Goal: Task Accomplishment & Management: Complete application form

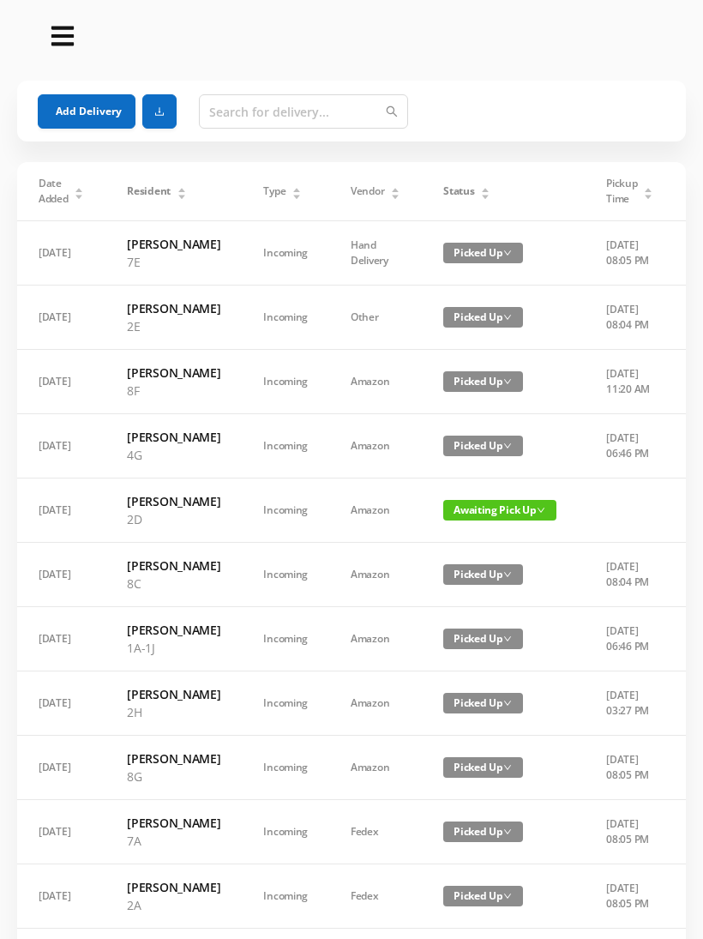
click at [491, 184] on div "Status" at bounding box center [467, 191] width 47 height 15
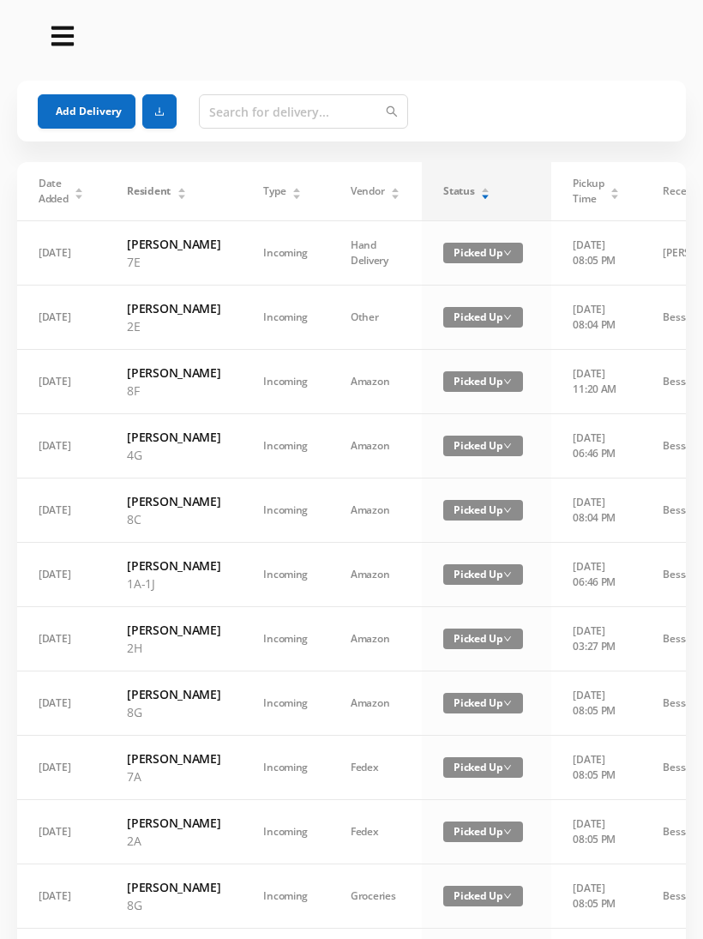
click at [480, 184] on div "Status" at bounding box center [467, 191] width 47 height 15
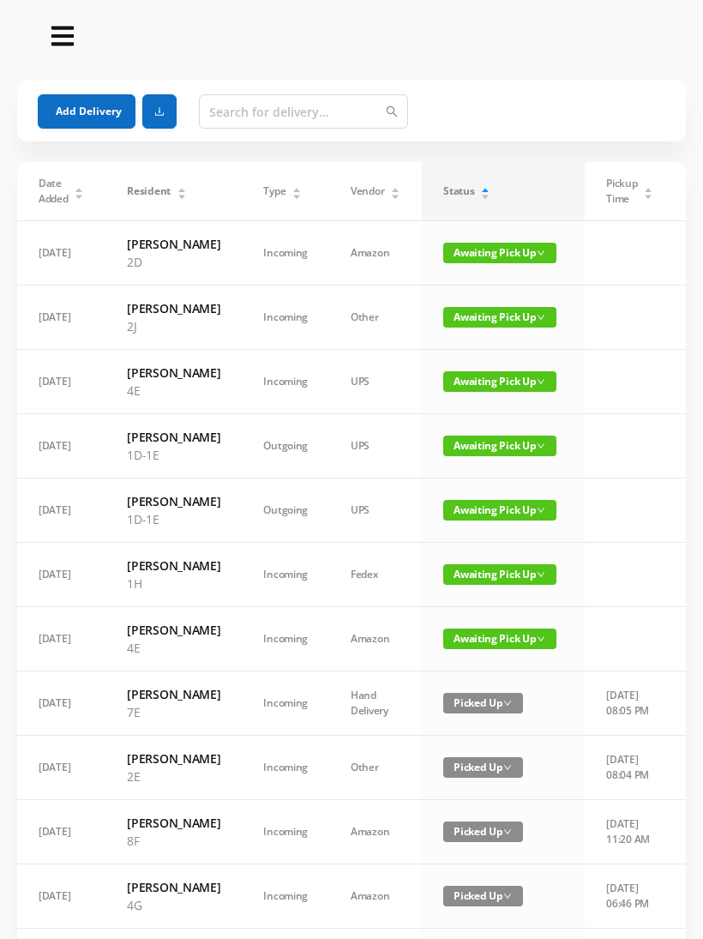
click at [94, 101] on button "Add Delivery" at bounding box center [87, 111] width 98 height 34
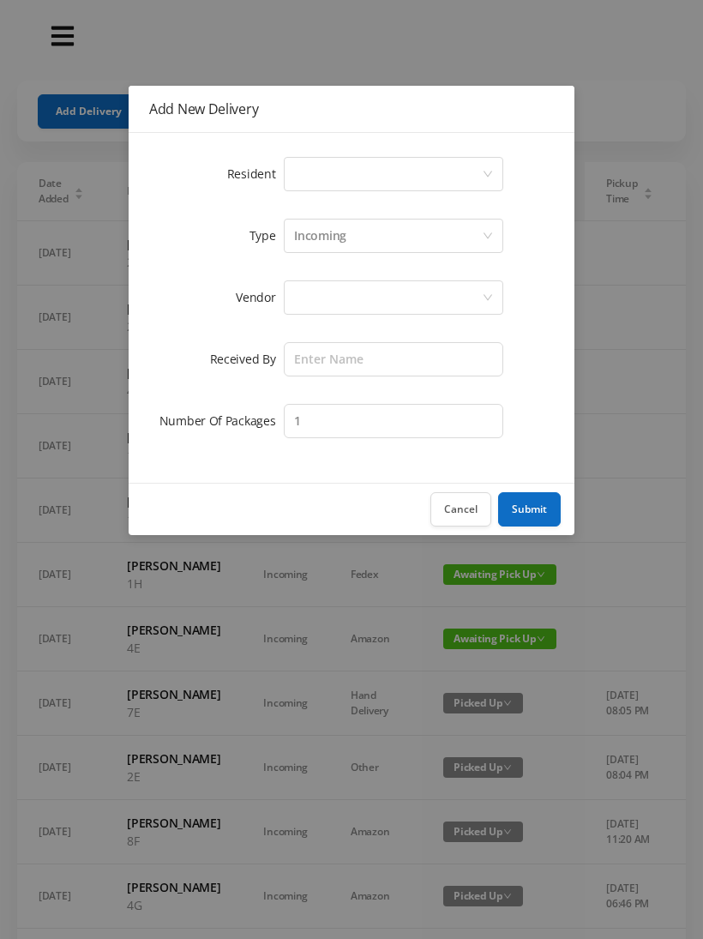
click at [306, 171] on div "Select a person" at bounding box center [388, 174] width 188 height 33
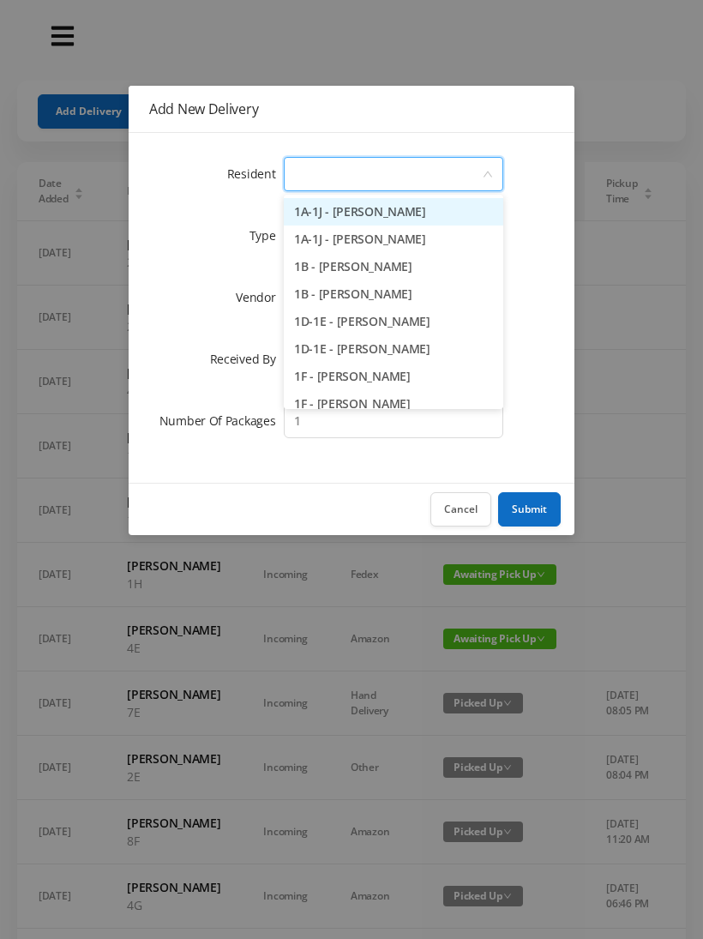
type input "1"
click at [328, 329] on li "1D-1E - [PERSON_NAME]" at bounding box center [394, 321] width 220 height 27
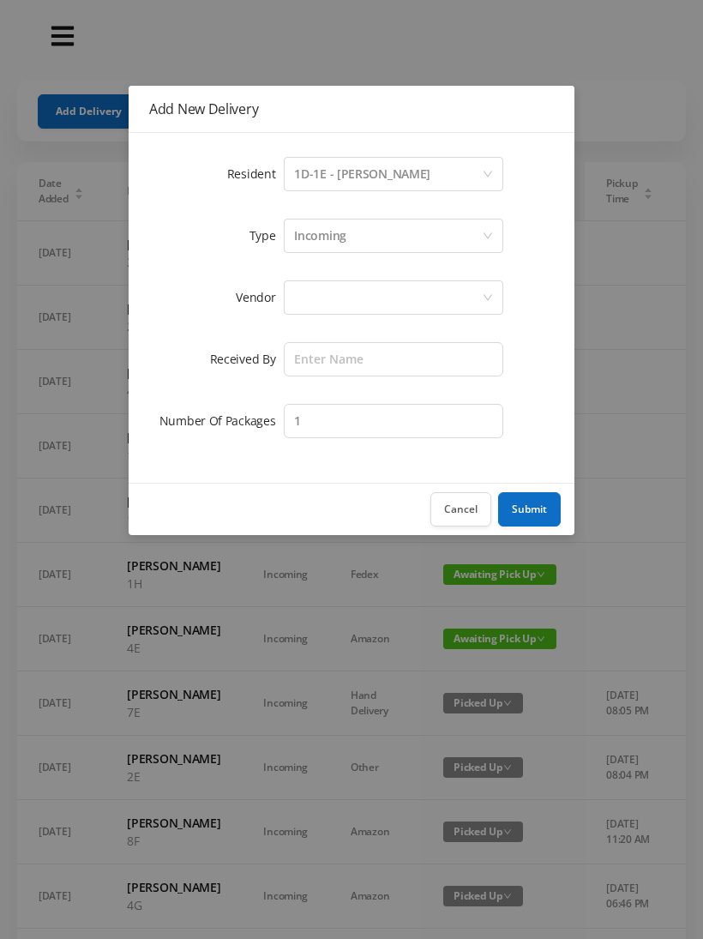
click at [301, 303] on div at bounding box center [388, 297] width 188 height 33
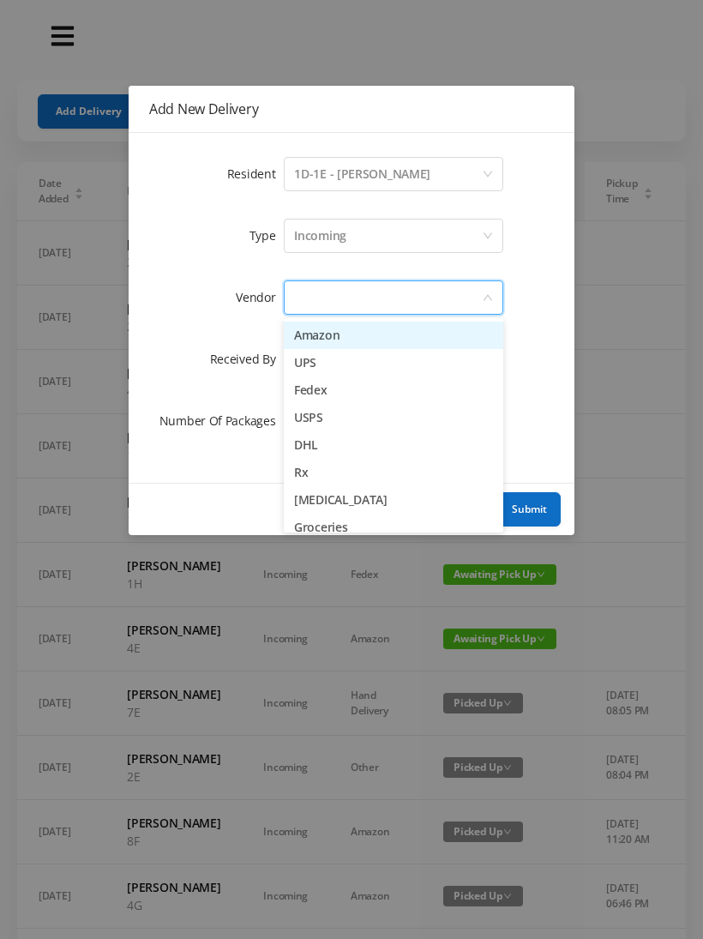
click at [307, 333] on li "Amazon" at bounding box center [394, 335] width 220 height 27
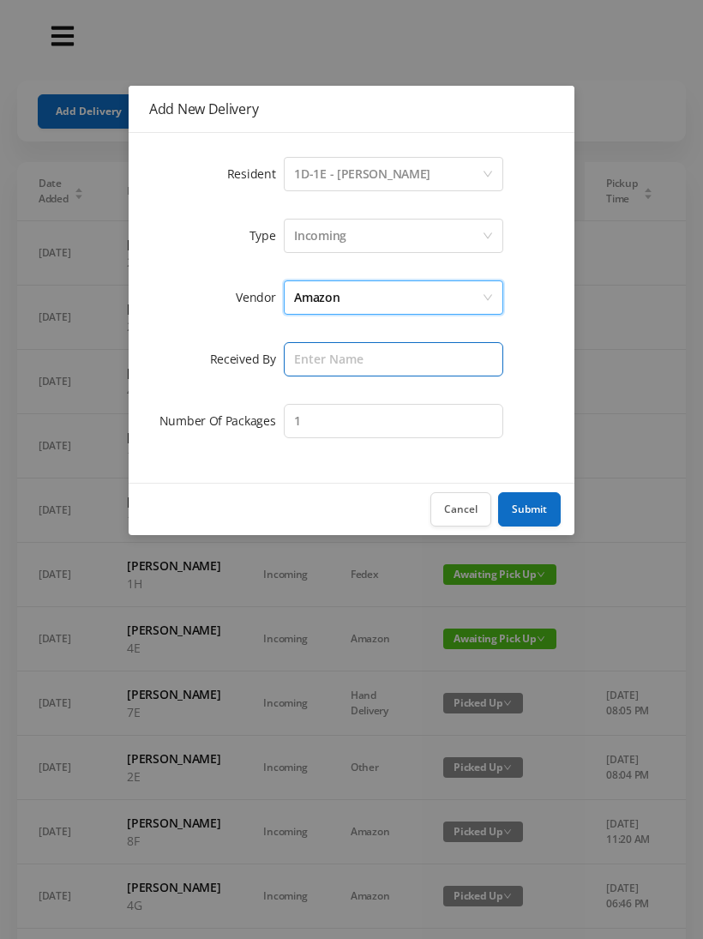
click at [313, 353] on input "text" at bounding box center [394, 359] width 220 height 34
type input "[PERSON_NAME]"
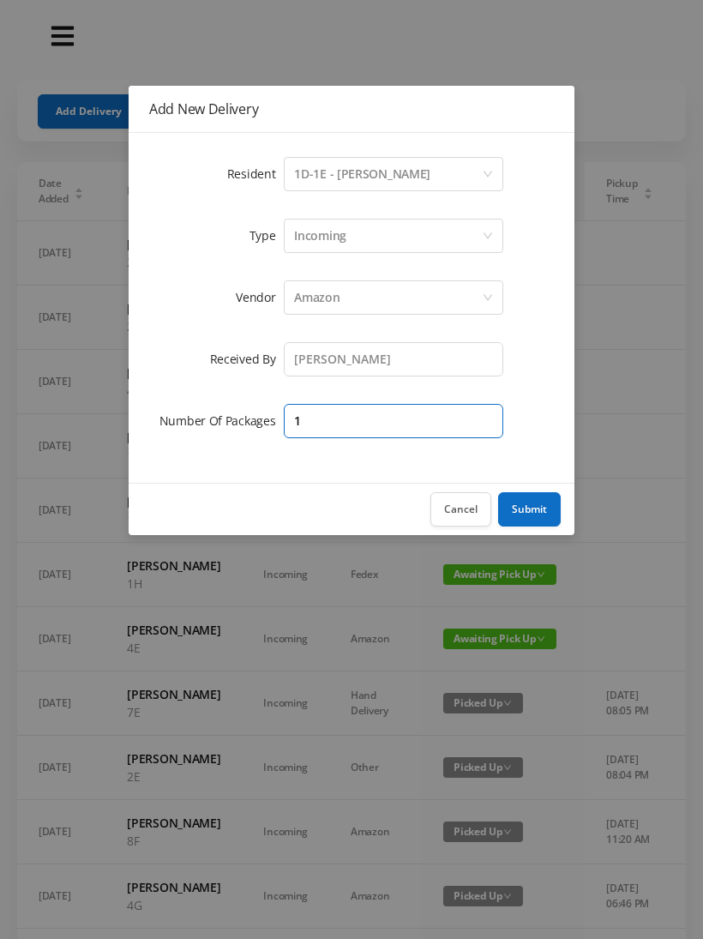
click at [327, 424] on input "1" at bounding box center [394, 421] width 220 height 34
type input "4"
click at [522, 515] on button "Submit" at bounding box center [529, 509] width 63 height 34
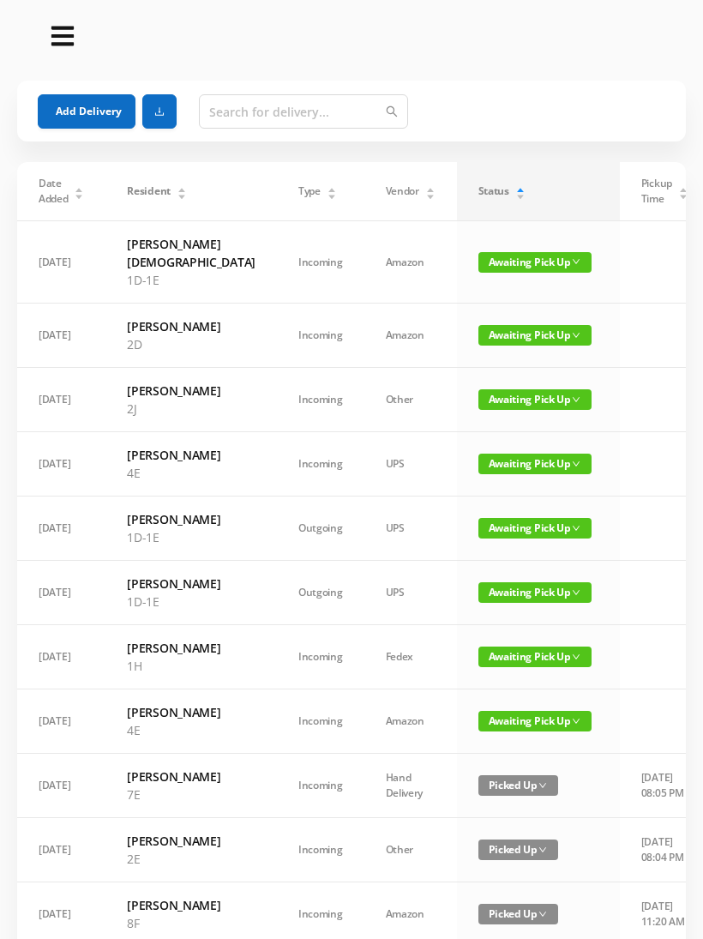
click at [73, 98] on button "Add Delivery" at bounding box center [87, 111] width 98 height 34
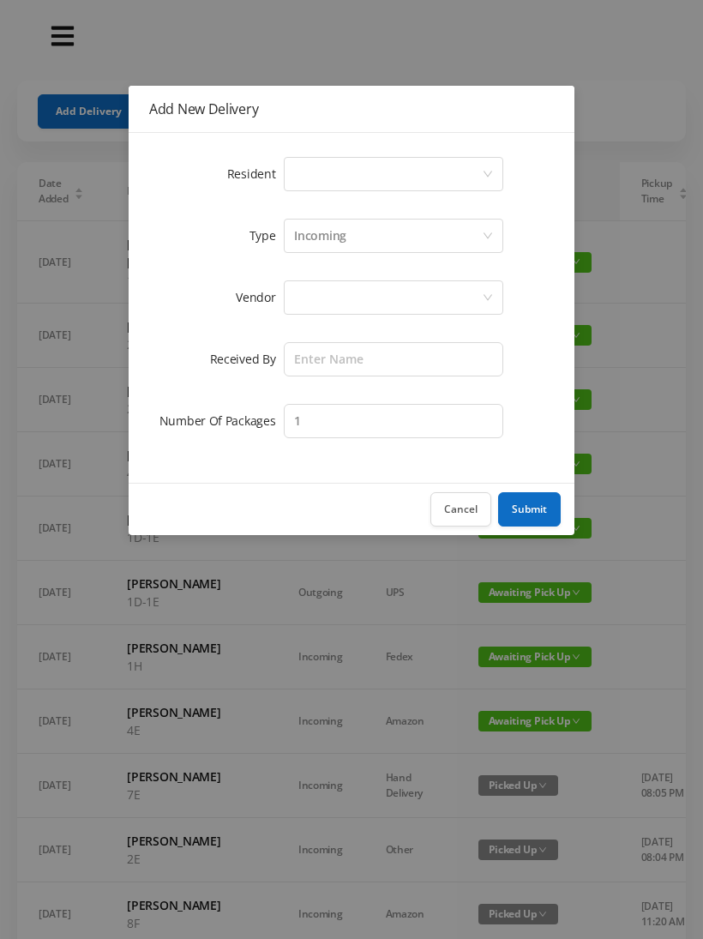
click at [299, 172] on div "Select a person" at bounding box center [388, 174] width 188 height 33
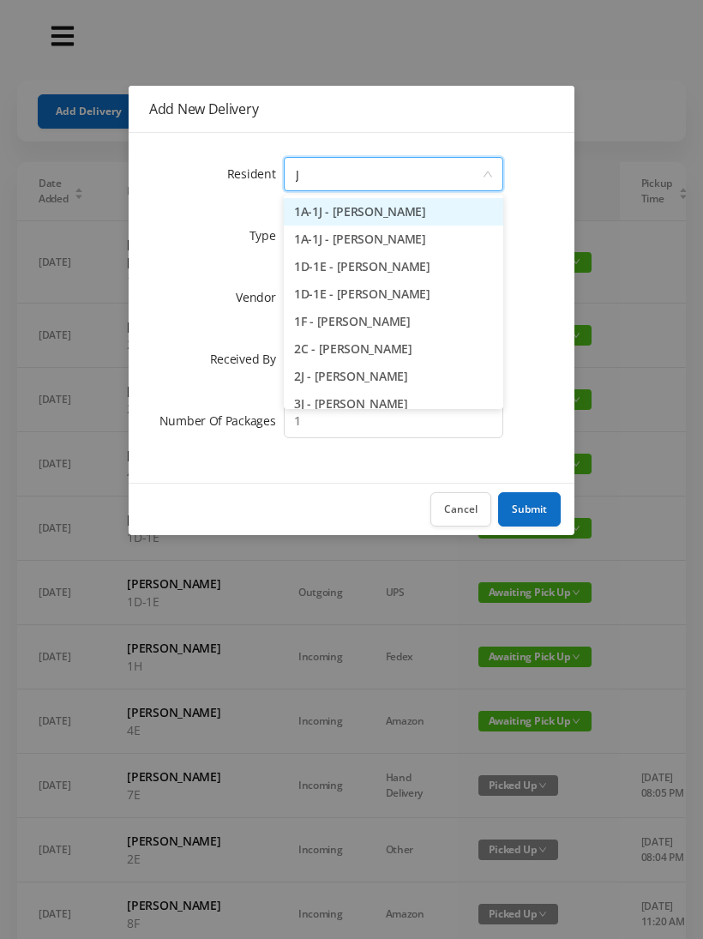
type input "Jo"
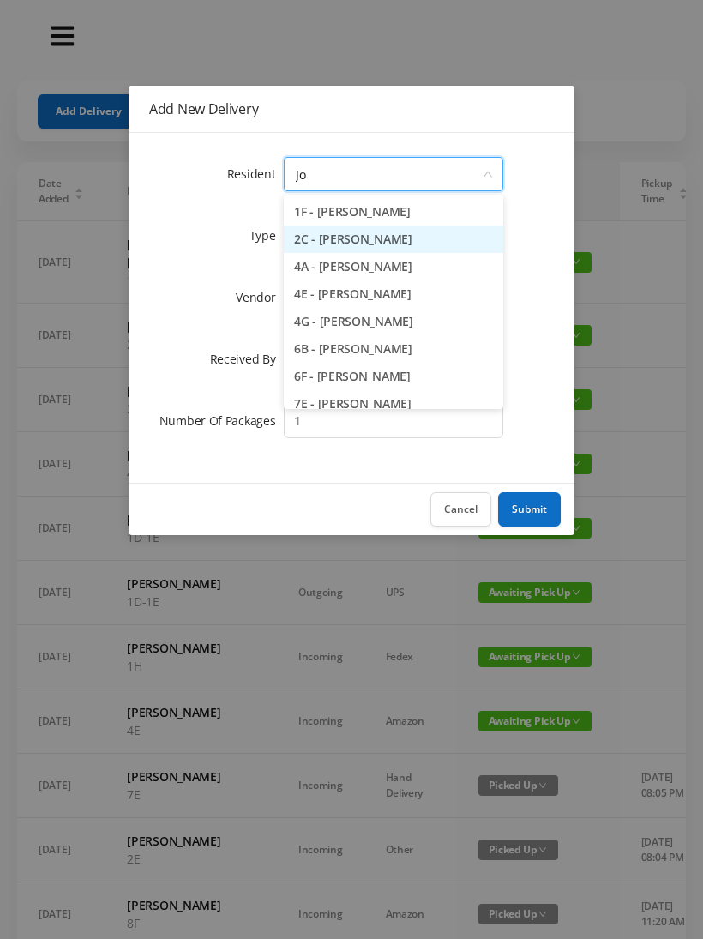
click at [324, 232] on li "2C - [PERSON_NAME]" at bounding box center [394, 239] width 220 height 27
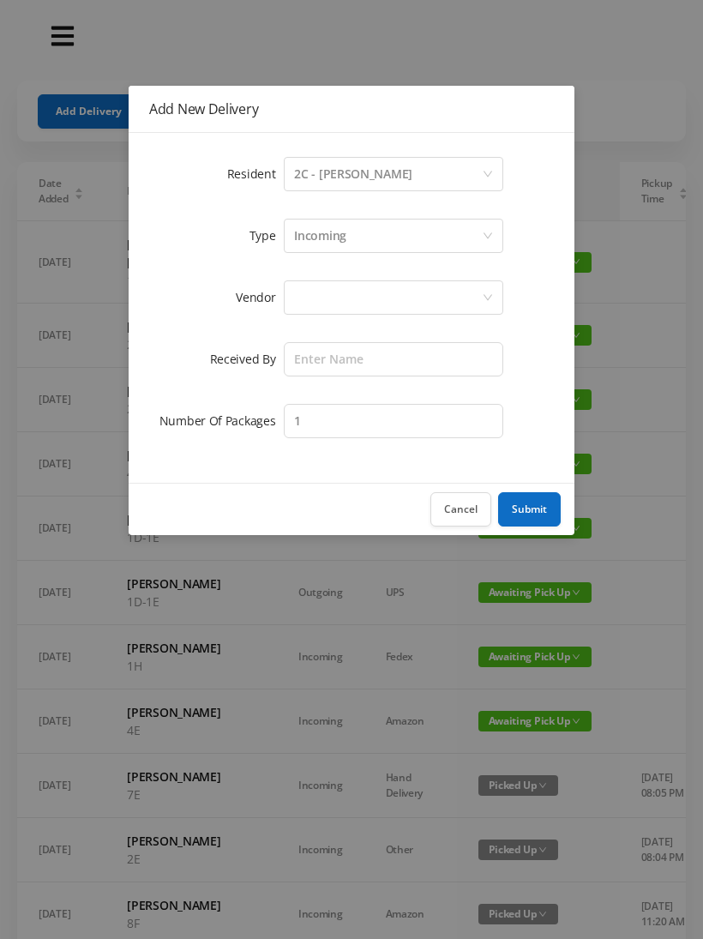
click at [299, 293] on div at bounding box center [388, 297] width 188 height 33
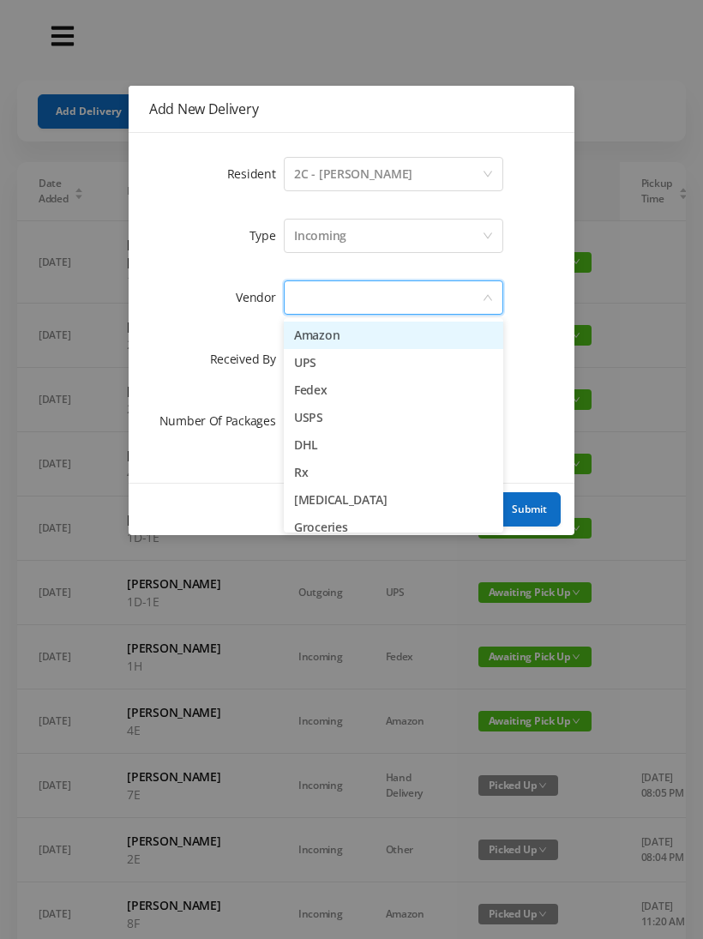
click at [302, 333] on li "Amazon" at bounding box center [394, 335] width 220 height 27
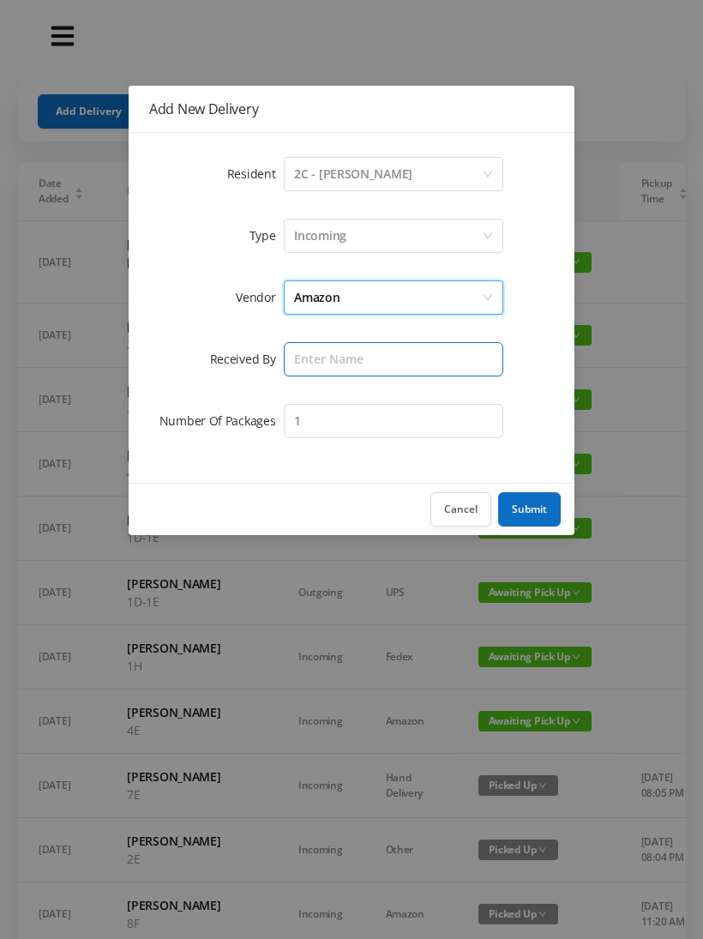
click at [298, 354] on input "text" at bounding box center [394, 359] width 220 height 34
type input "[PERSON_NAME]"
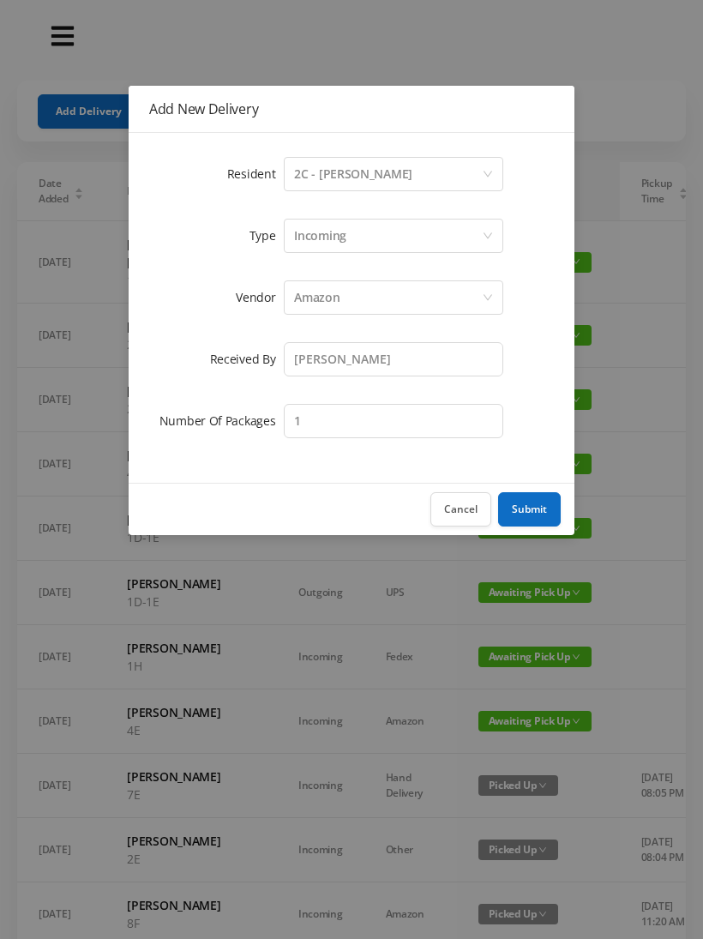
click at [529, 504] on button "Submit" at bounding box center [529, 509] width 63 height 34
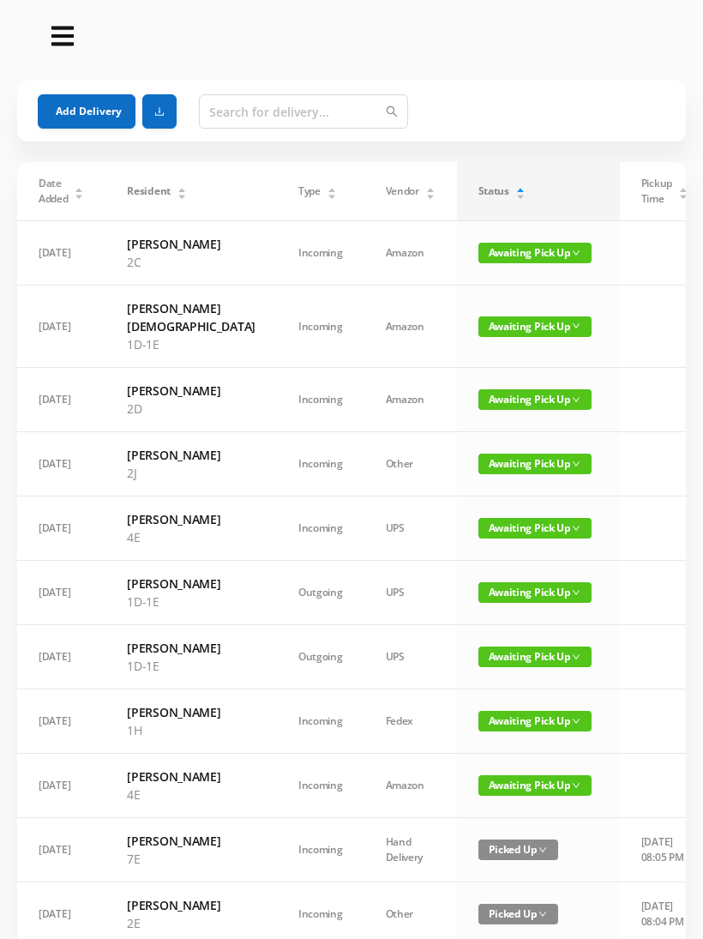
click at [77, 112] on button "Add Delivery" at bounding box center [87, 111] width 98 height 34
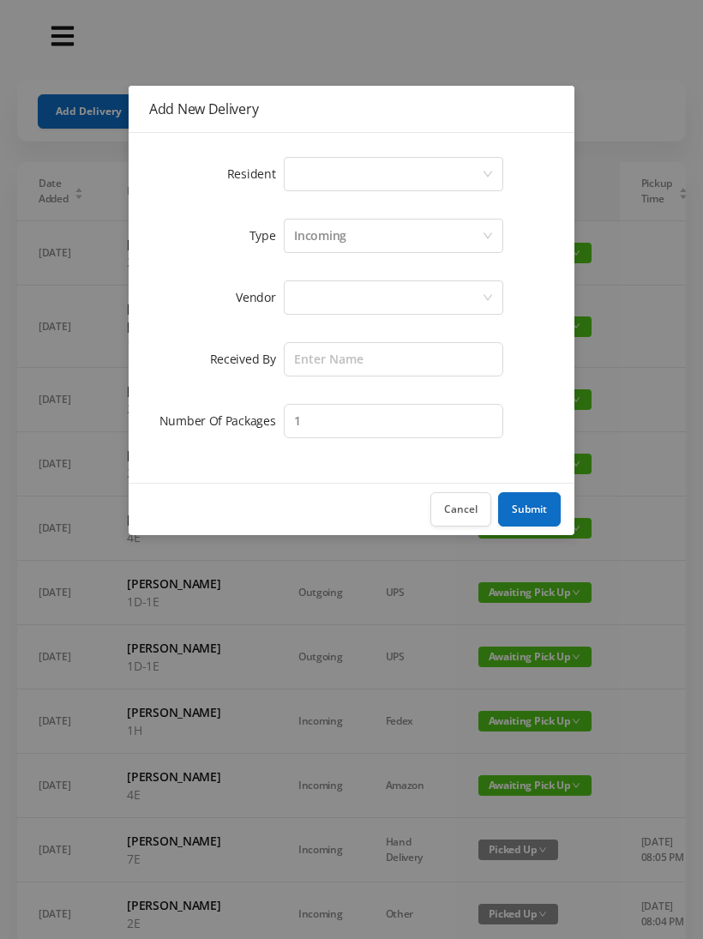
click at [296, 164] on div "Select a person" at bounding box center [388, 174] width 188 height 33
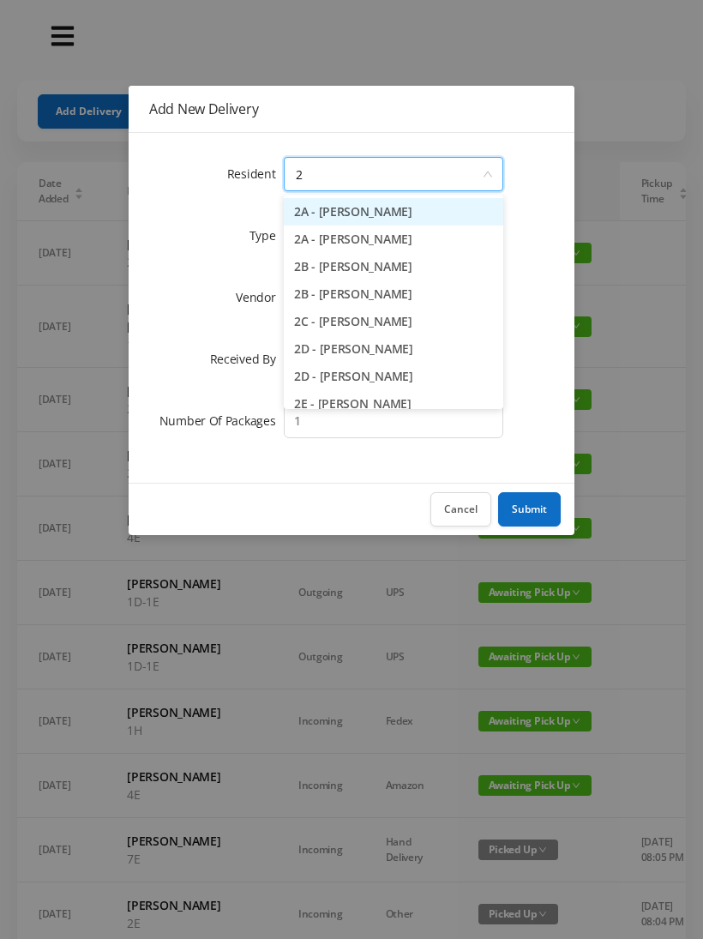
type input "2h"
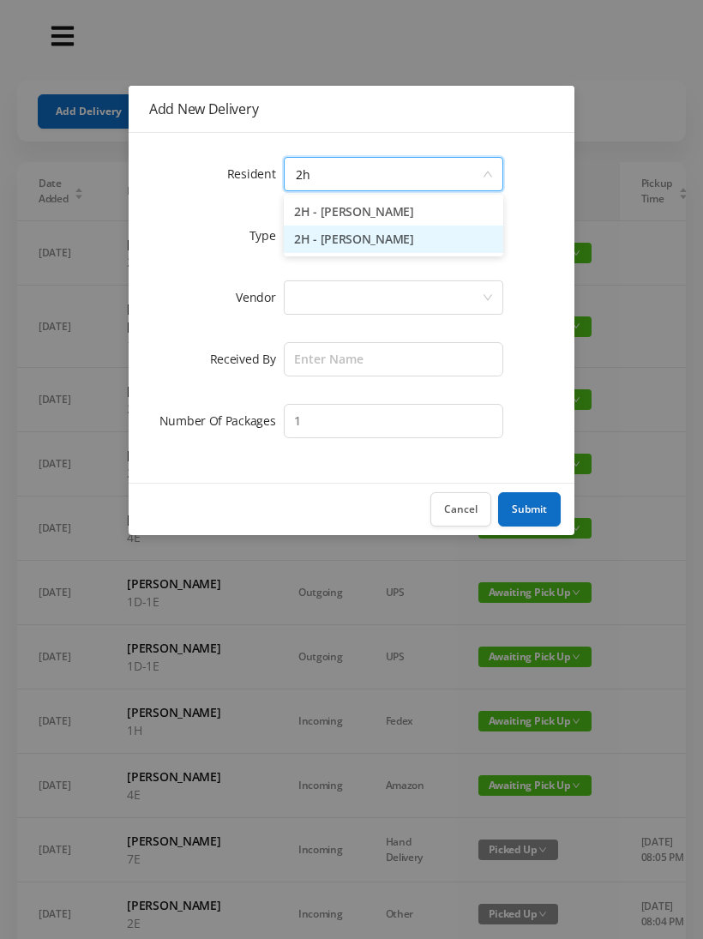
click at [325, 238] on li "2H - [PERSON_NAME]" at bounding box center [394, 239] width 220 height 27
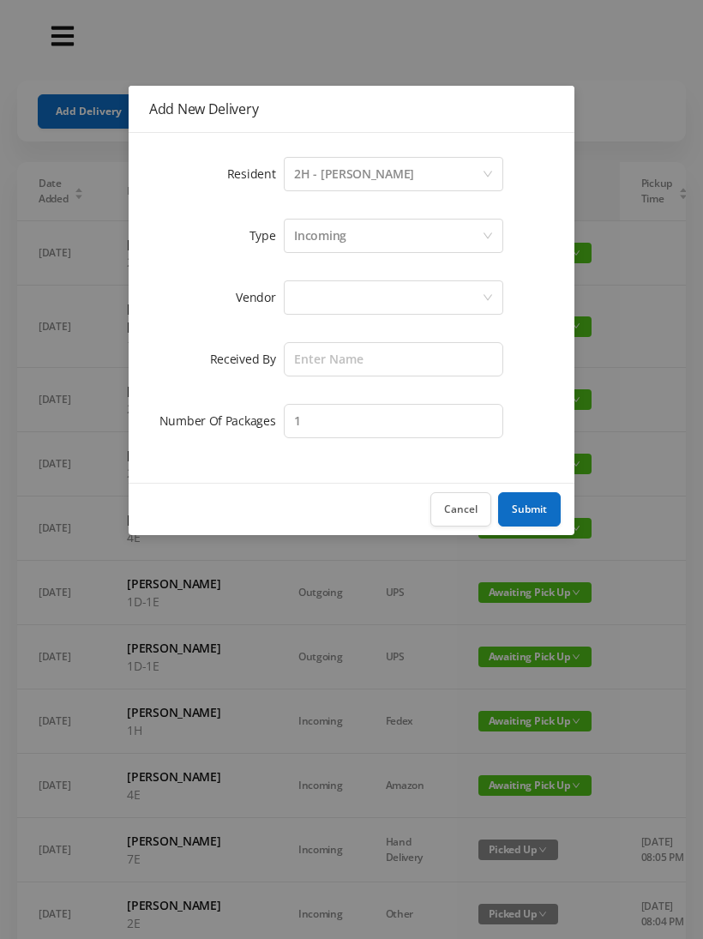
click at [295, 298] on div at bounding box center [388, 297] width 188 height 33
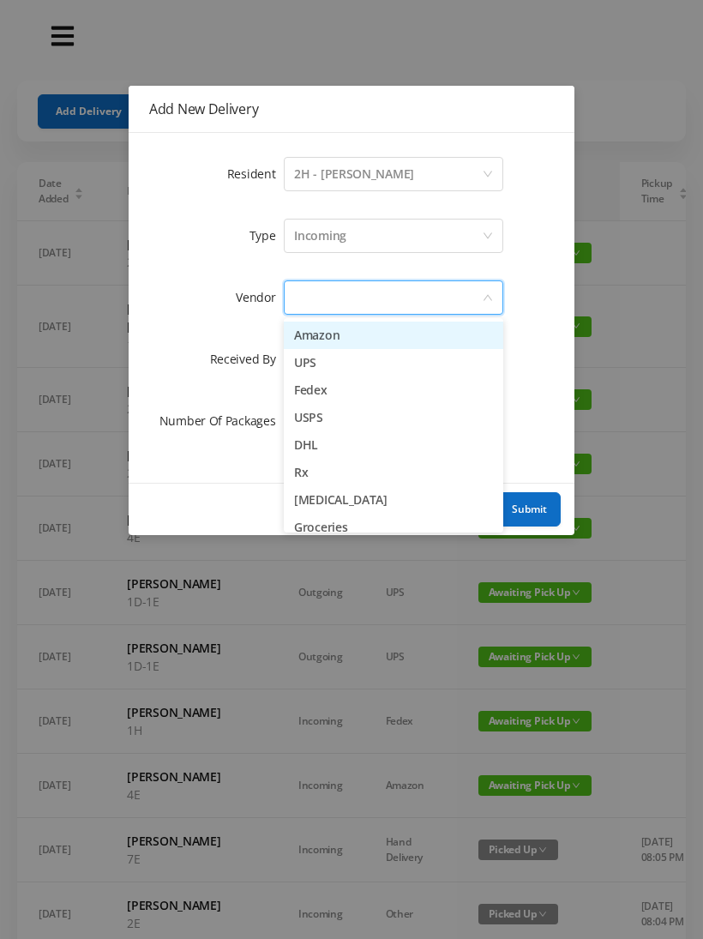
click at [300, 331] on li "Amazon" at bounding box center [394, 335] width 220 height 27
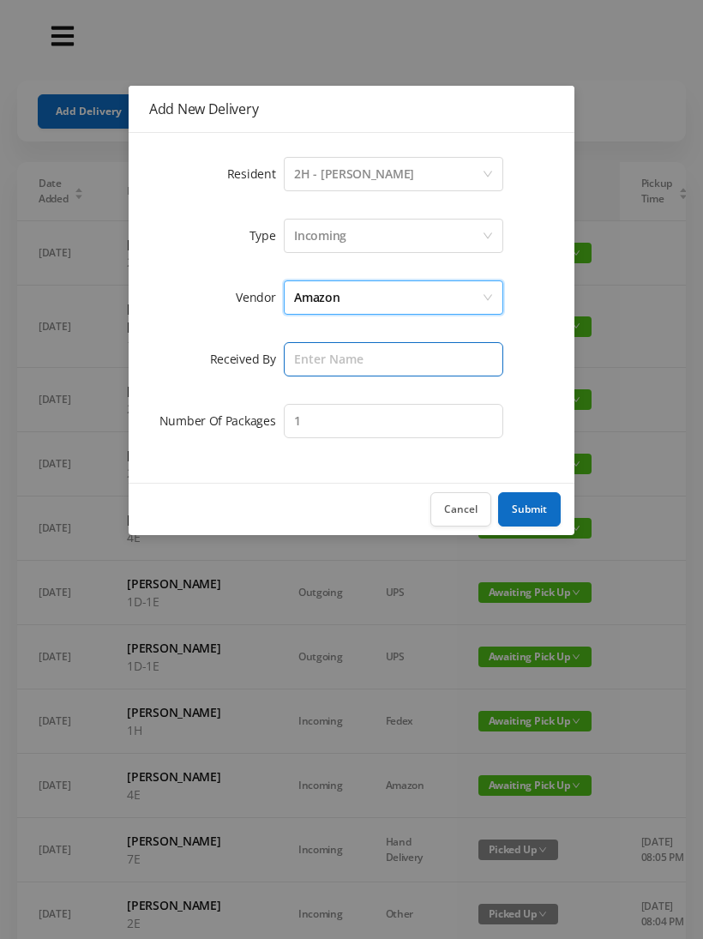
click at [289, 358] on input "text" at bounding box center [394, 359] width 220 height 34
type input "[PERSON_NAME]"
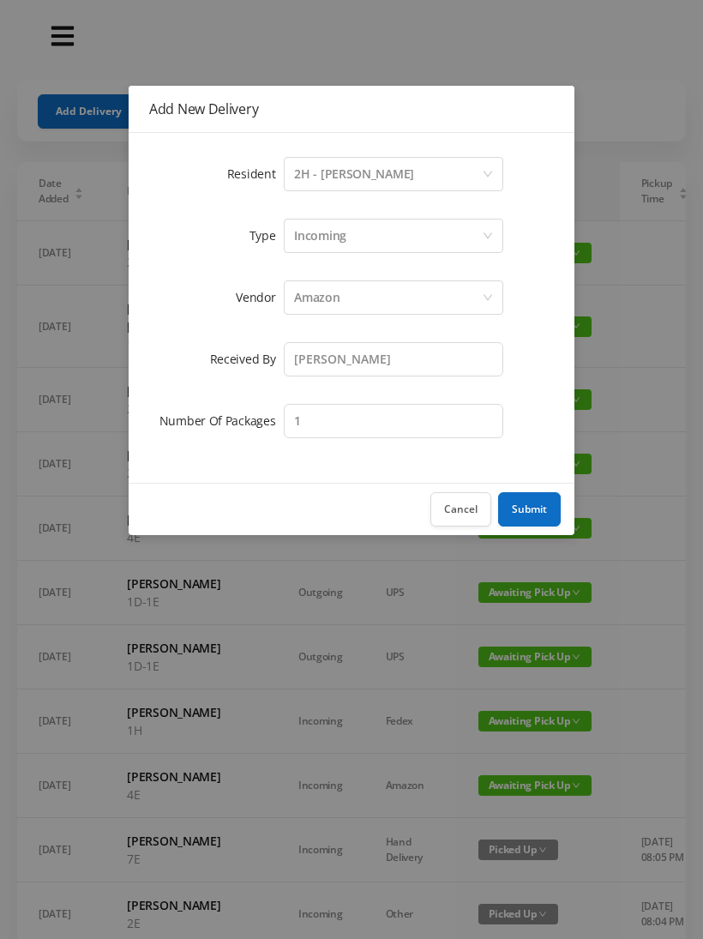
click at [517, 498] on button "Submit" at bounding box center [529, 509] width 63 height 34
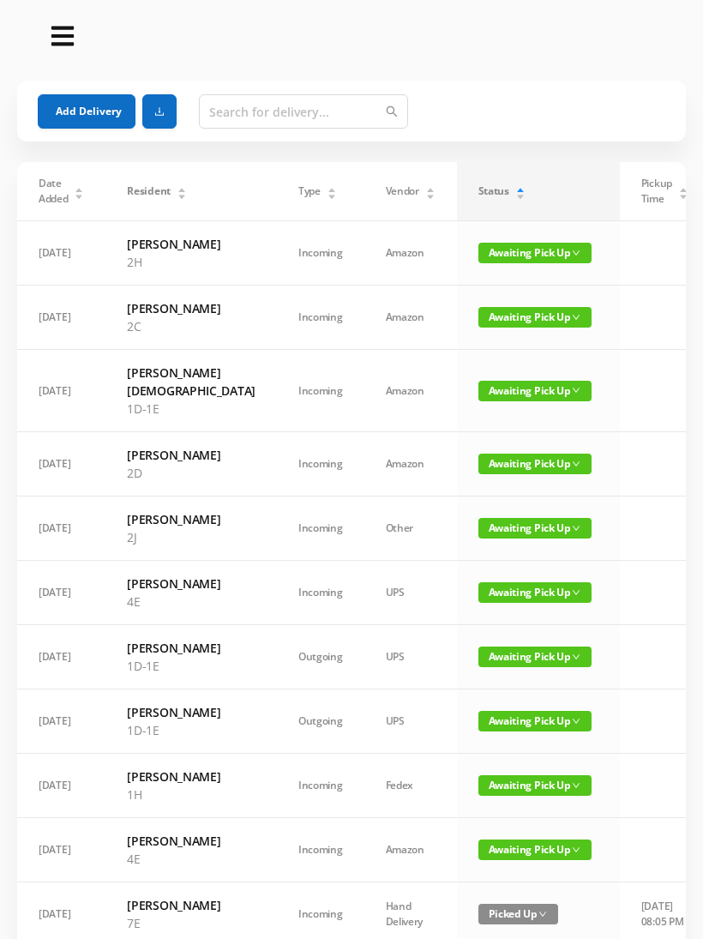
click at [73, 110] on button "Add Delivery" at bounding box center [87, 111] width 98 height 34
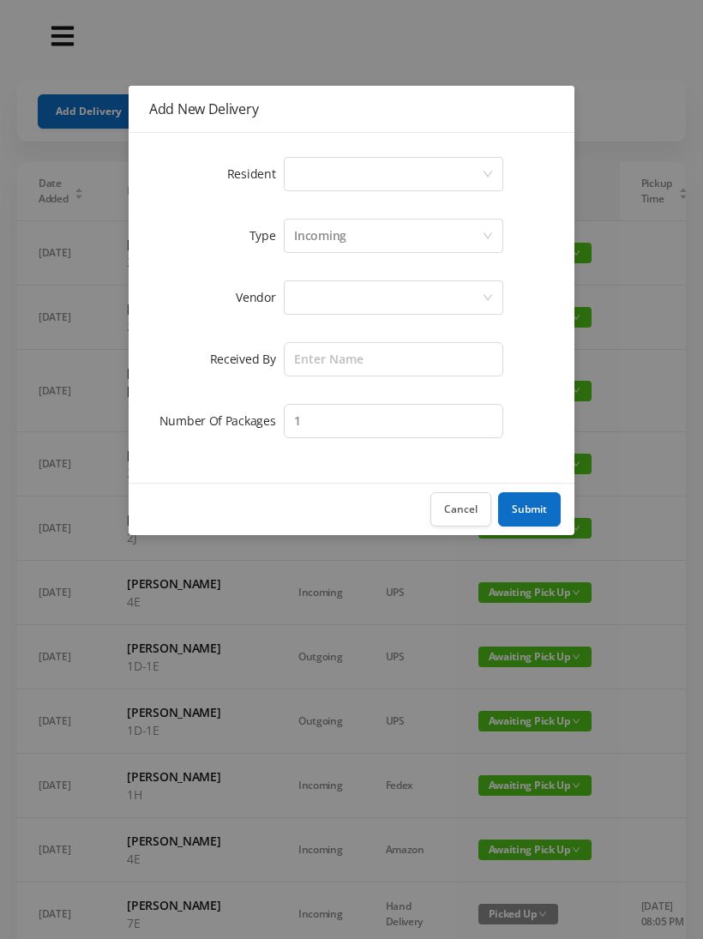
click at [294, 162] on div "Select a person" at bounding box center [388, 174] width 188 height 33
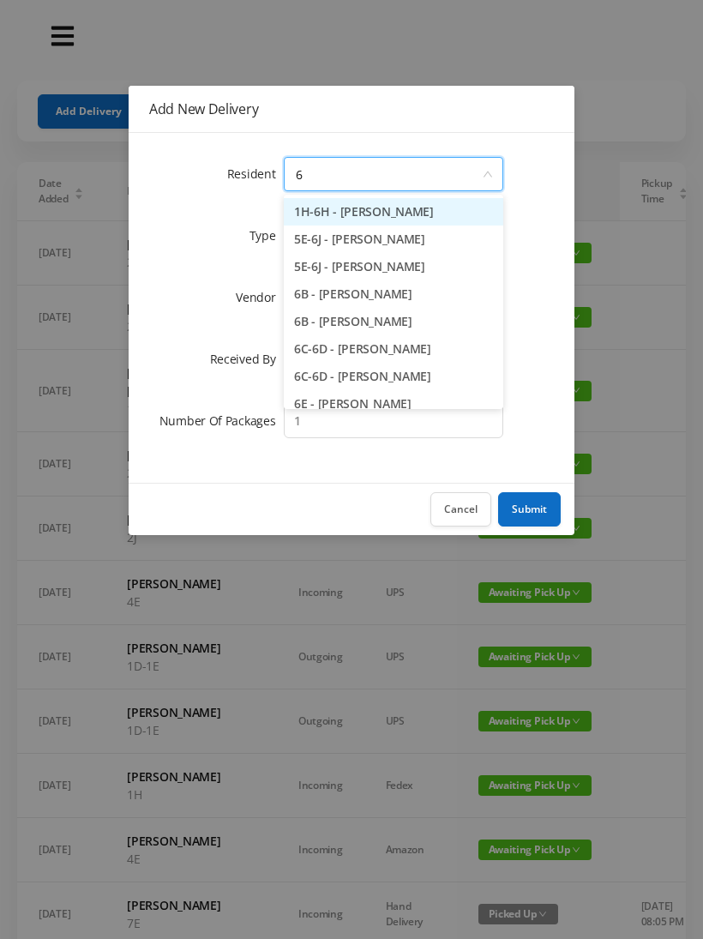
type input "6b"
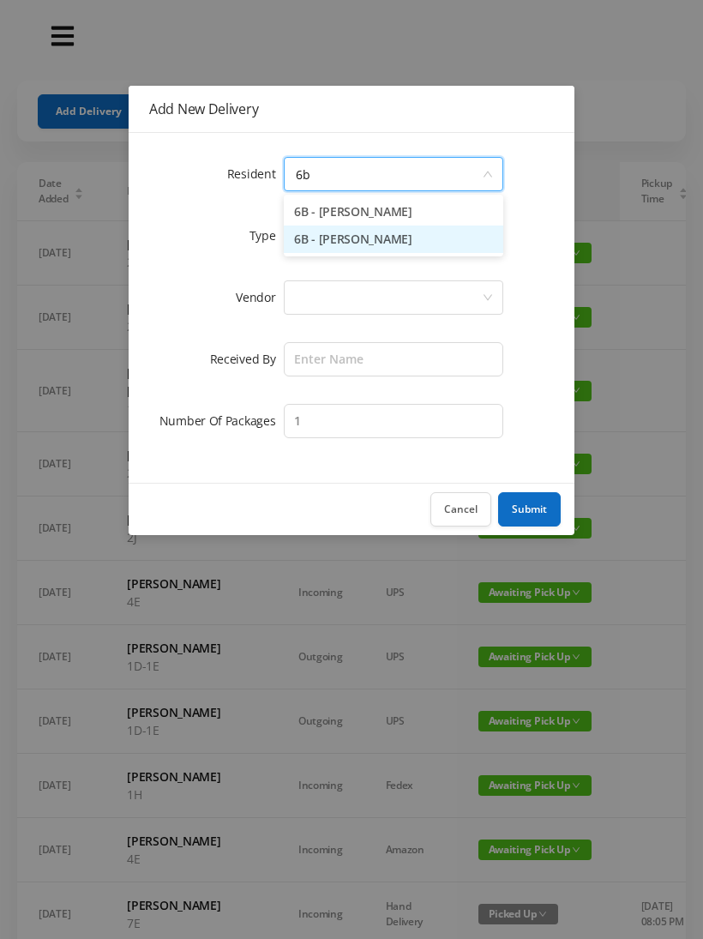
click at [335, 238] on li "6B - [PERSON_NAME]" at bounding box center [394, 239] width 220 height 27
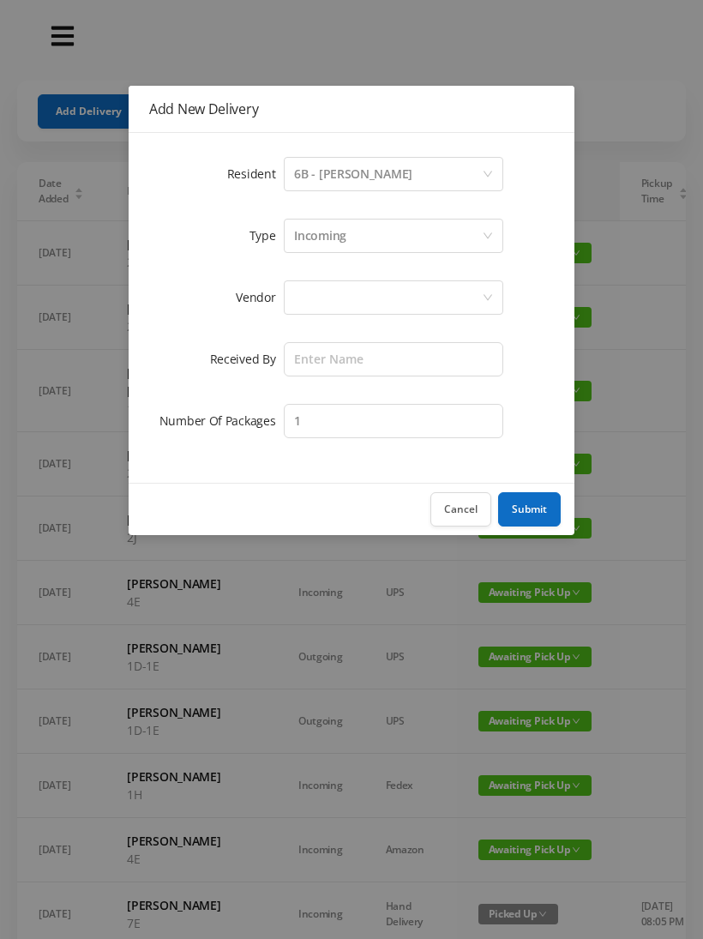
click at [294, 298] on div at bounding box center [388, 297] width 188 height 33
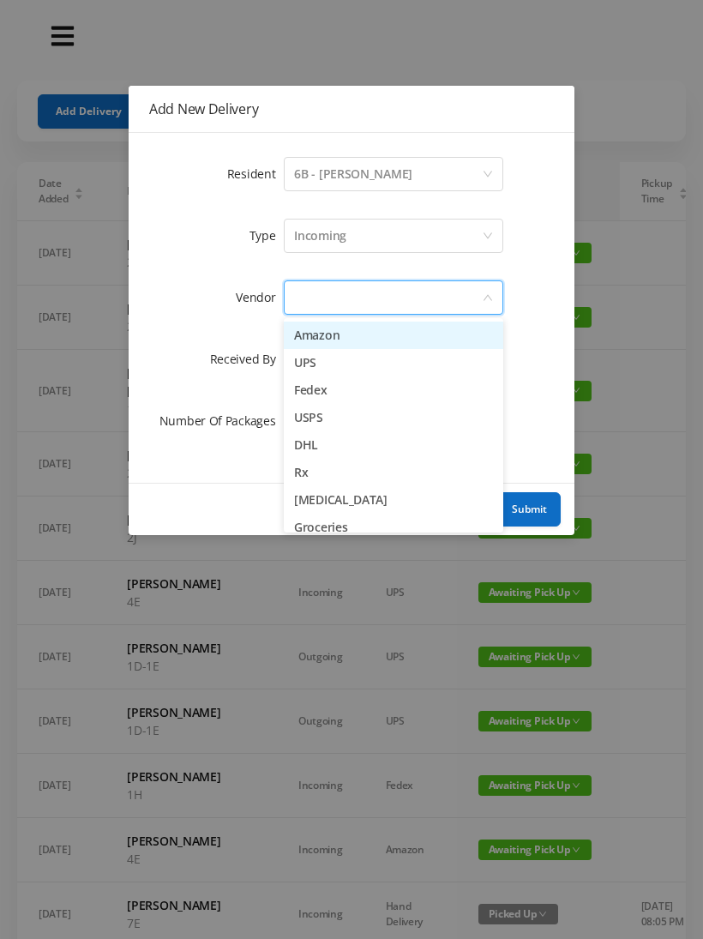
click at [299, 333] on li "Amazon" at bounding box center [394, 335] width 220 height 27
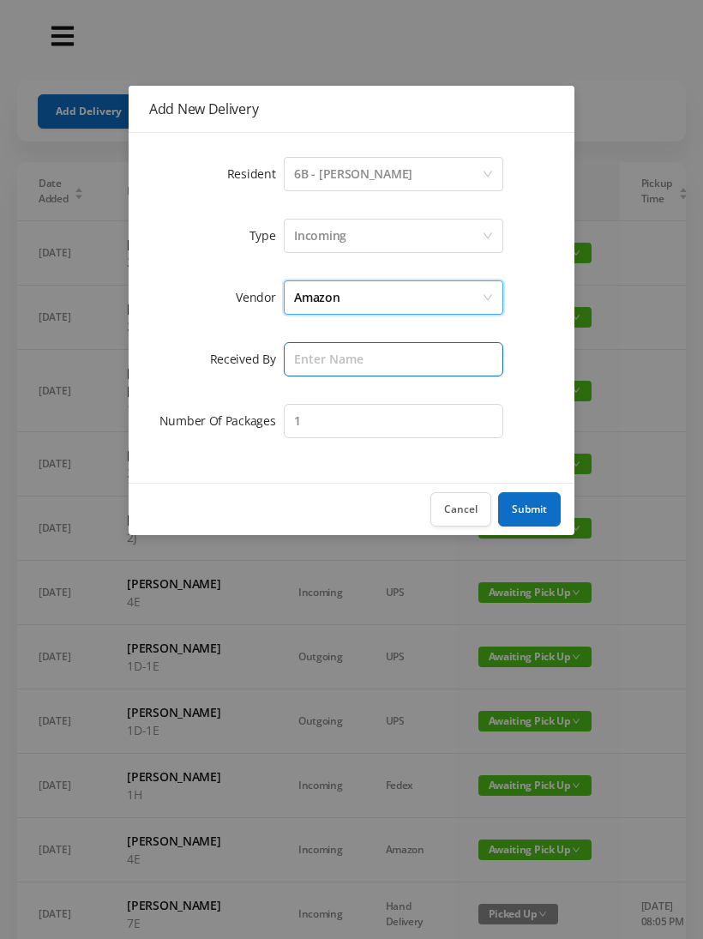
click at [299, 359] on input "text" at bounding box center [394, 359] width 220 height 34
type input "[PERSON_NAME]"
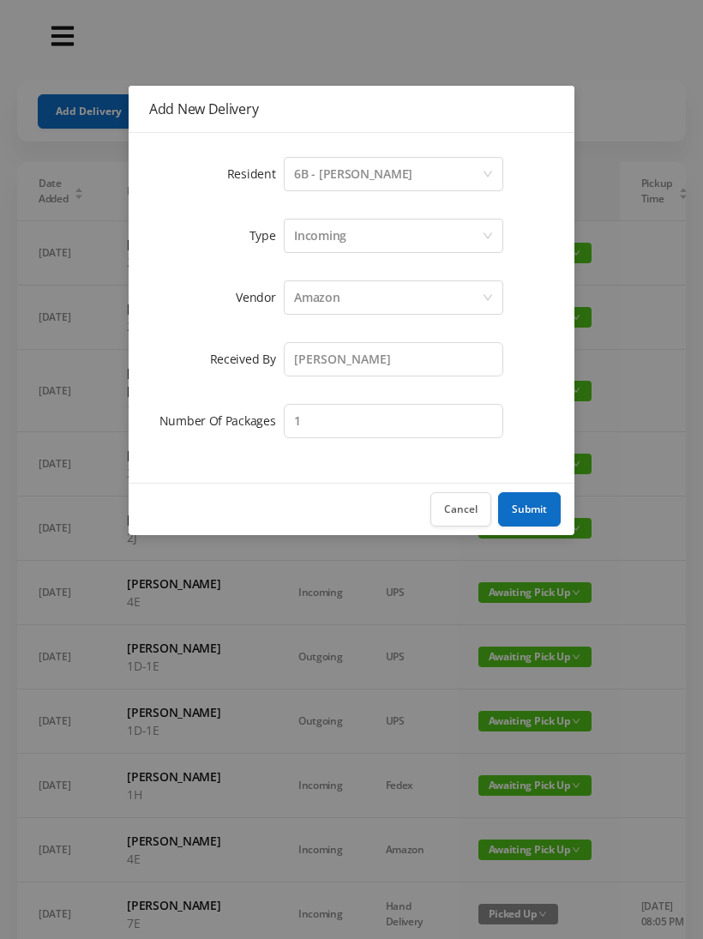
click at [525, 518] on button "Submit" at bounding box center [529, 509] width 63 height 34
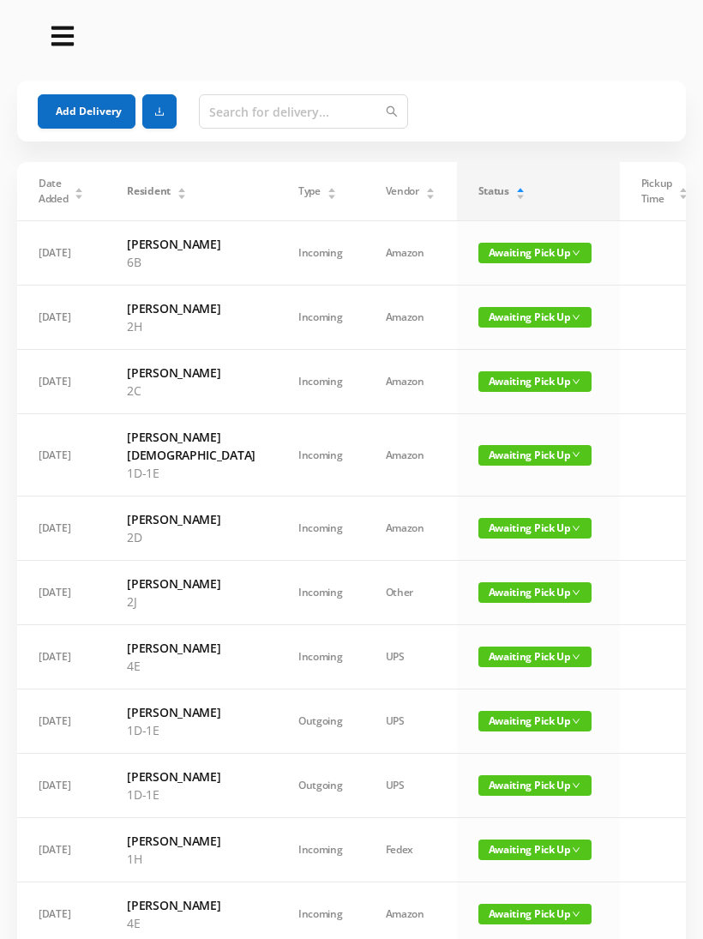
click at [66, 106] on button "Add Delivery" at bounding box center [87, 111] width 98 height 34
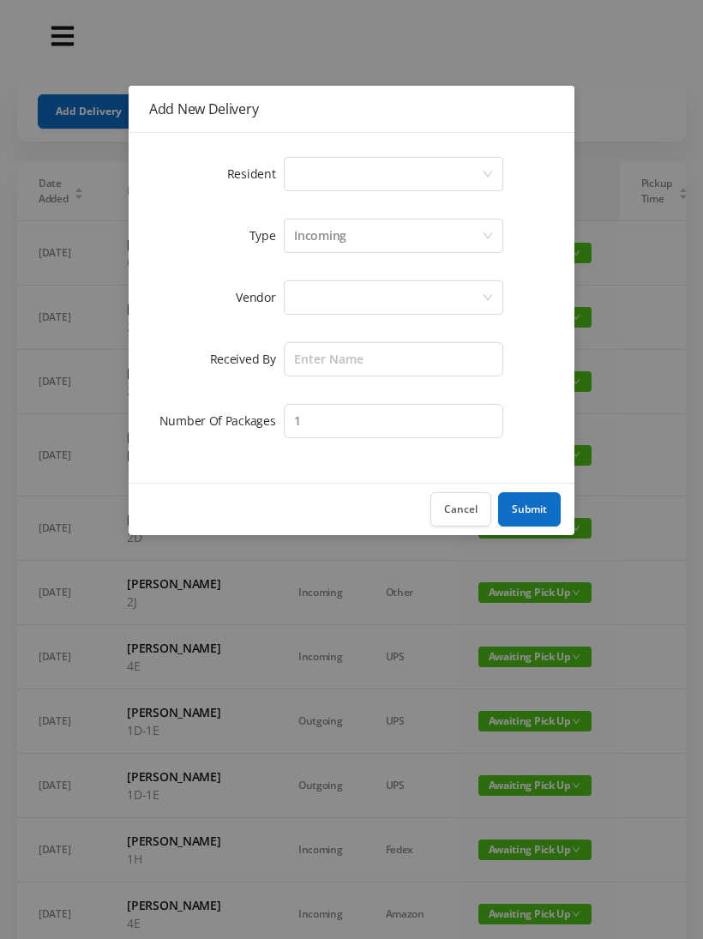
click at [308, 173] on div "Select a person" at bounding box center [388, 174] width 188 height 33
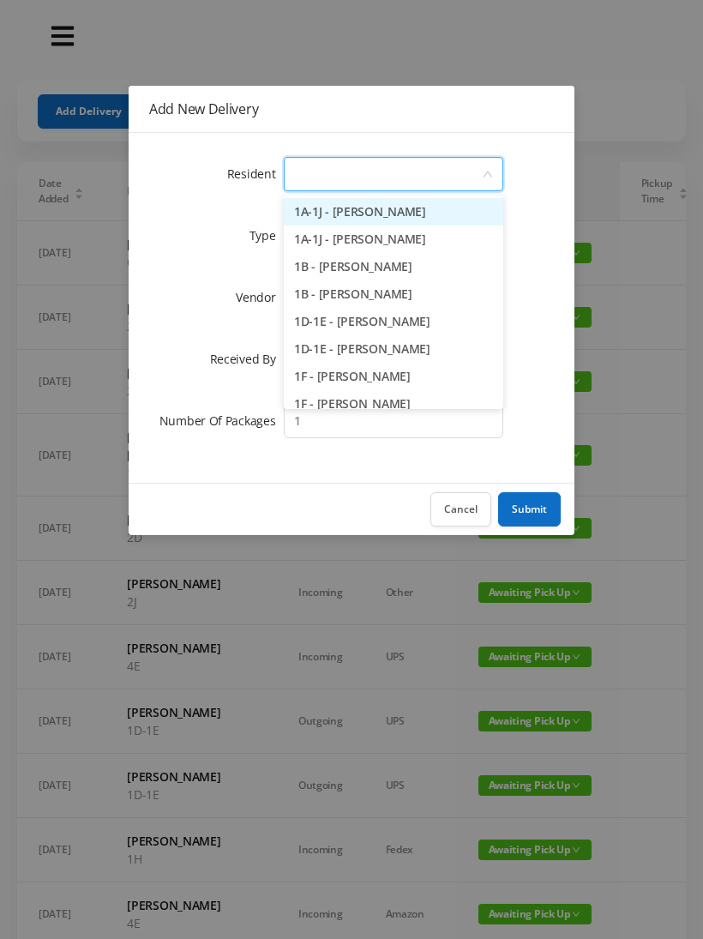
type input "7"
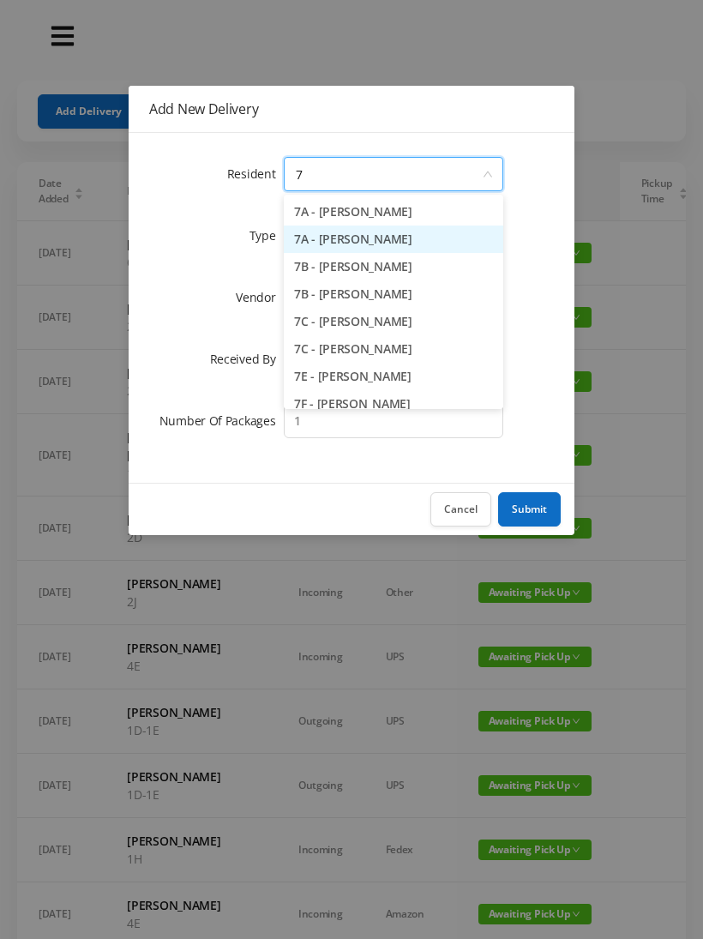
click at [337, 233] on li "7A - [PERSON_NAME]" at bounding box center [394, 239] width 220 height 27
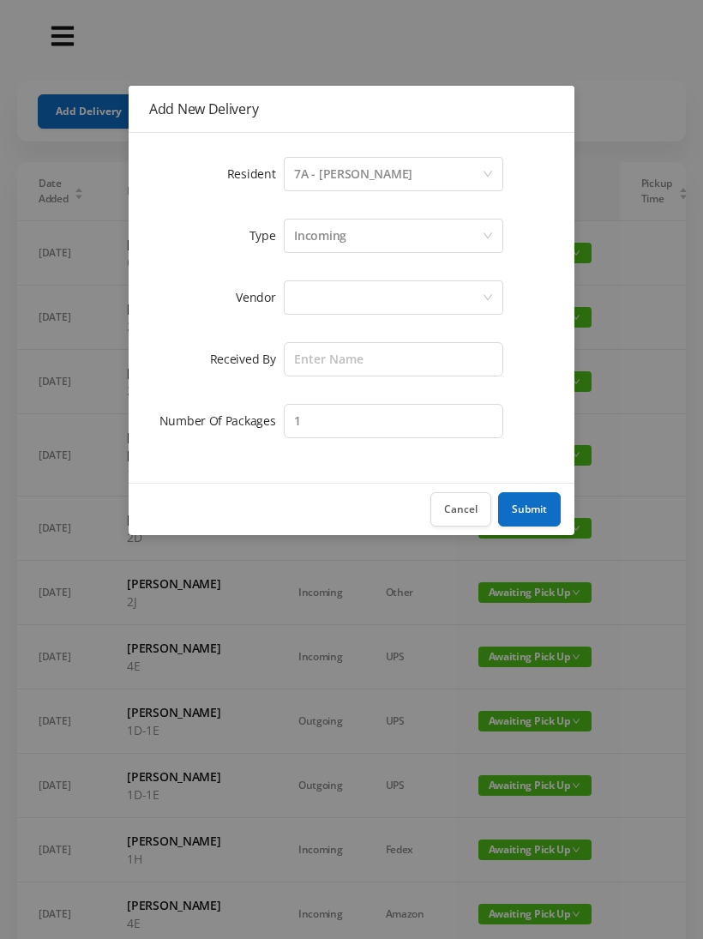
click at [297, 289] on div at bounding box center [388, 297] width 188 height 33
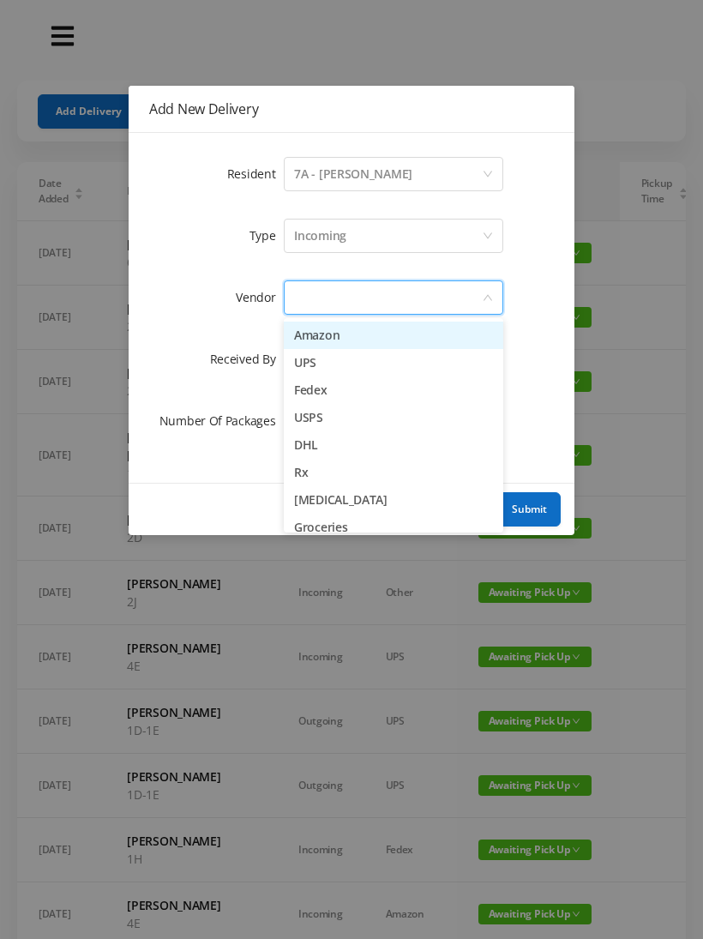
click at [309, 330] on li "Amazon" at bounding box center [394, 335] width 220 height 27
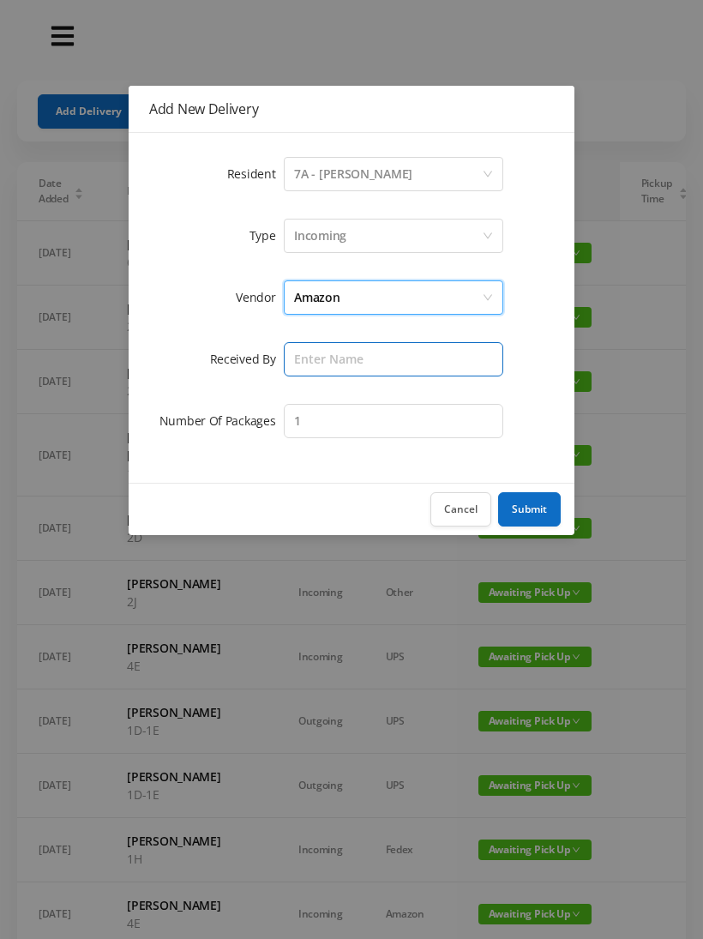
click at [305, 353] on input "text" at bounding box center [394, 359] width 220 height 34
type input "[PERSON_NAME]"
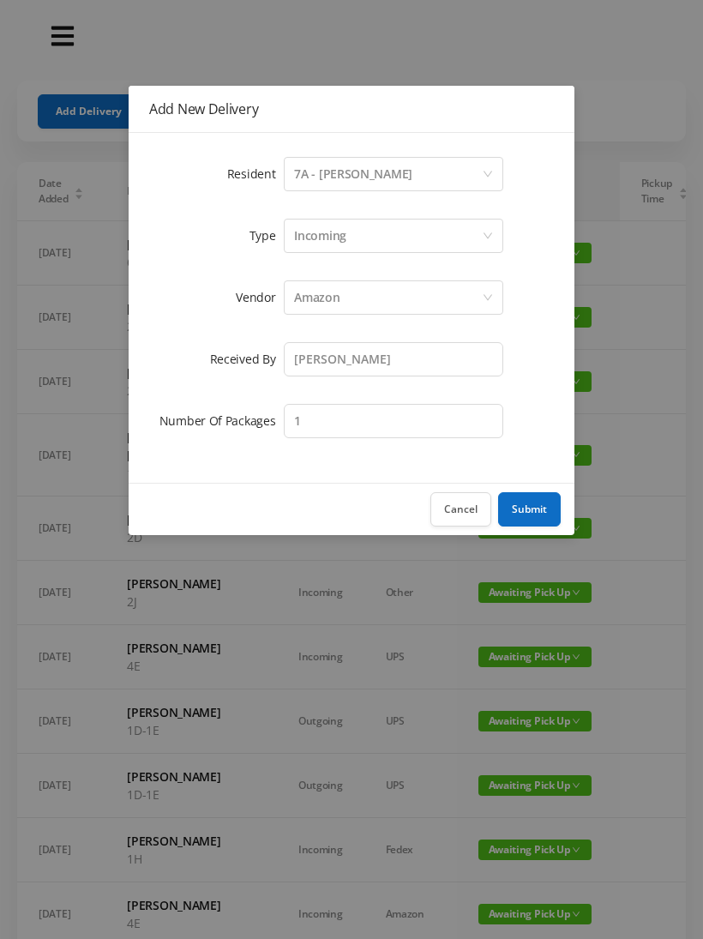
click at [527, 507] on button "Submit" at bounding box center [529, 509] width 63 height 34
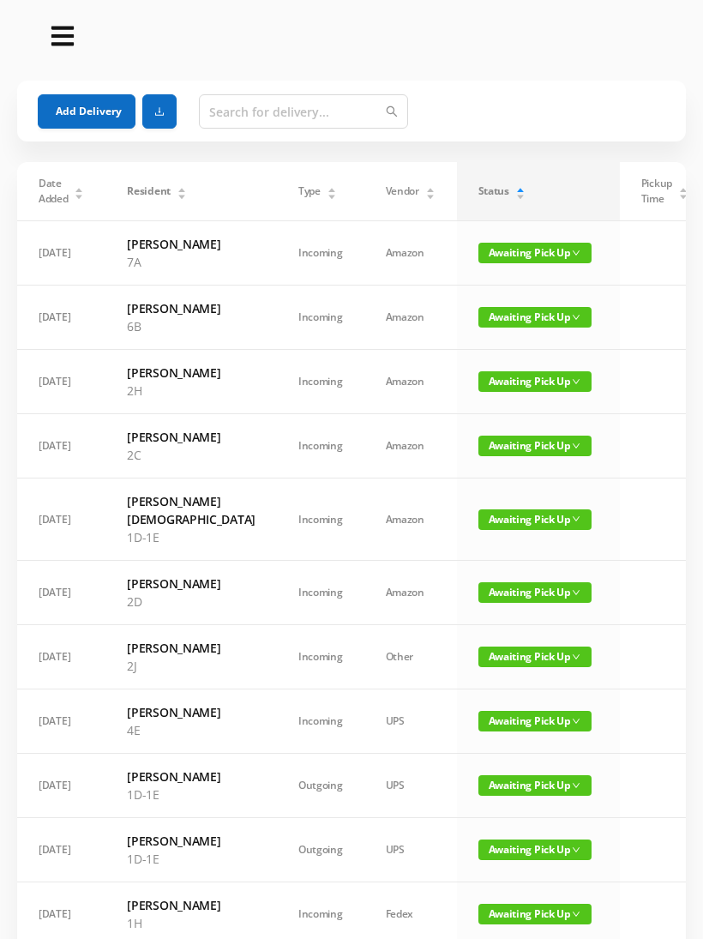
click at [68, 106] on button "Add Delivery" at bounding box center [87, 111] width 98 height 34
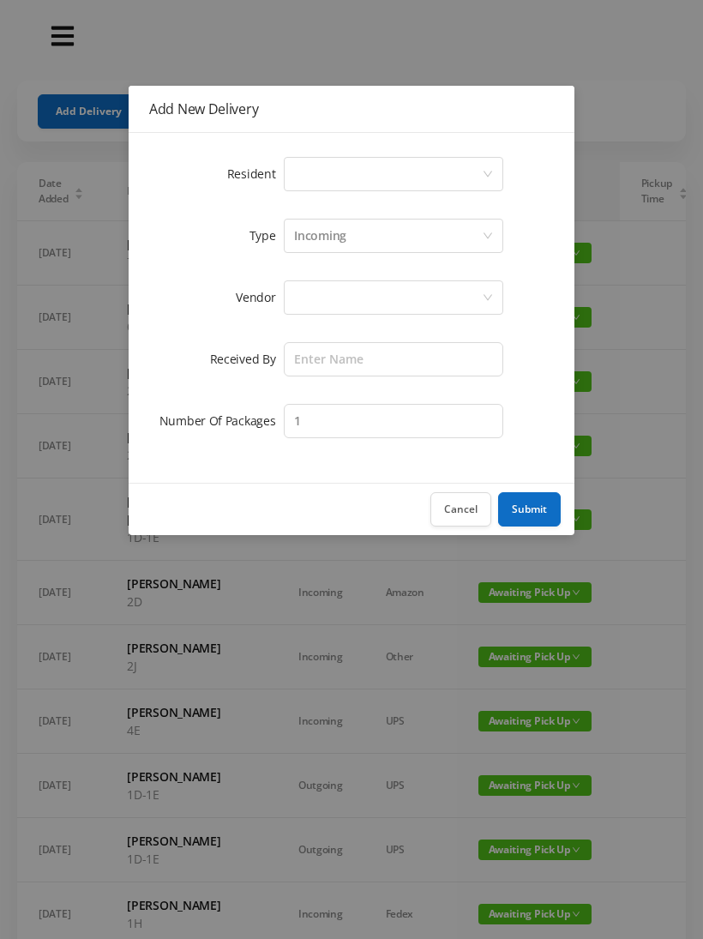
click at [295, 166] on div "Select a person" at bounding box center [388, 174] width 188 height 33
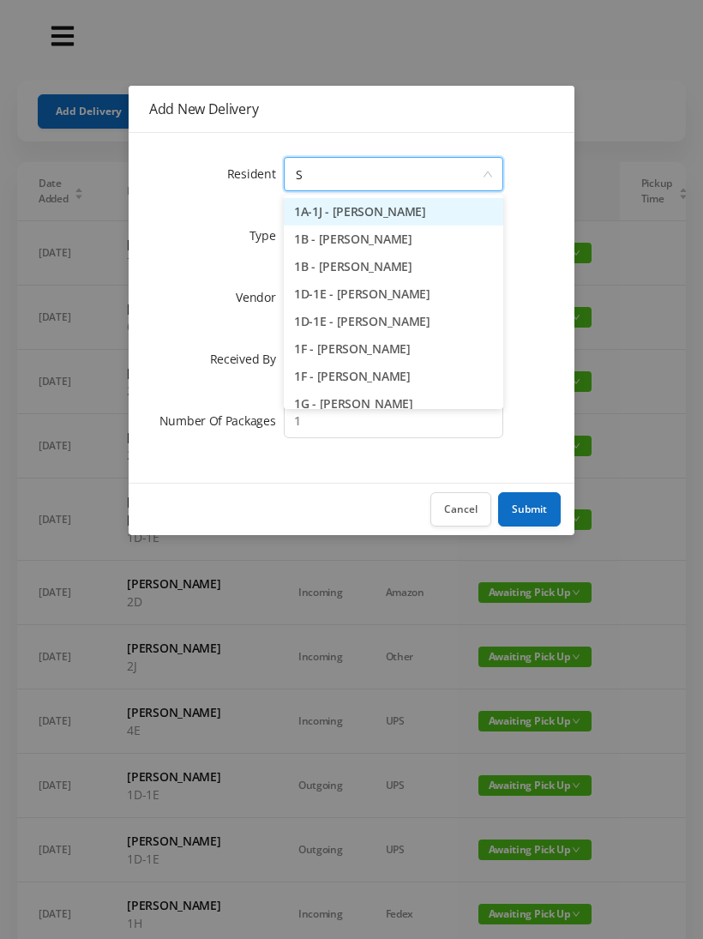
type input "Su"
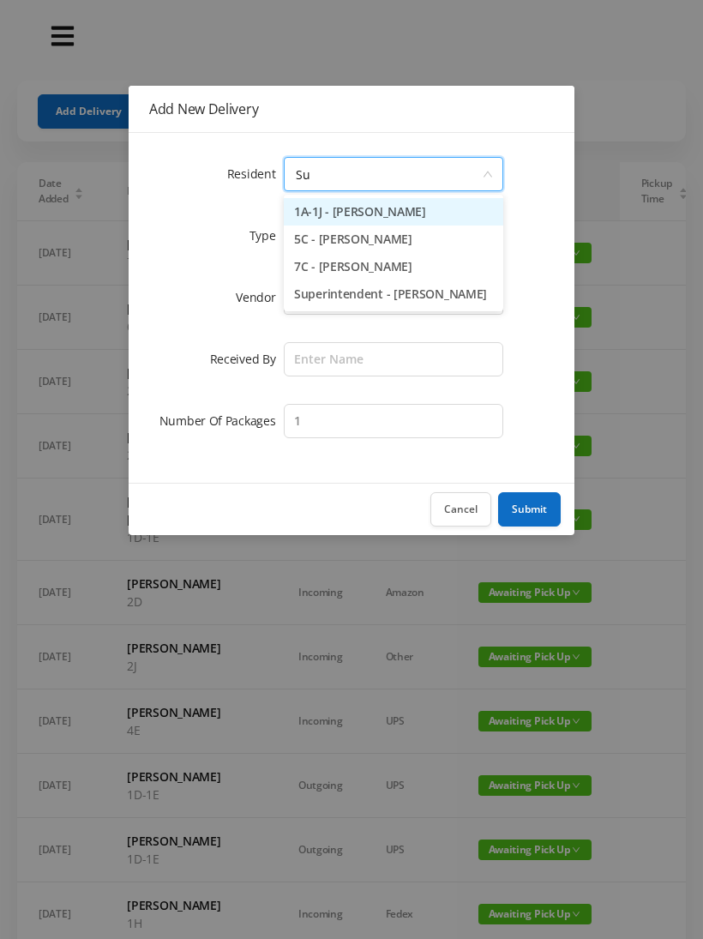
click at [326, 264] on li "7C - [PERSON_NAME]" at bounding box center [394, 266] width 220 height 27
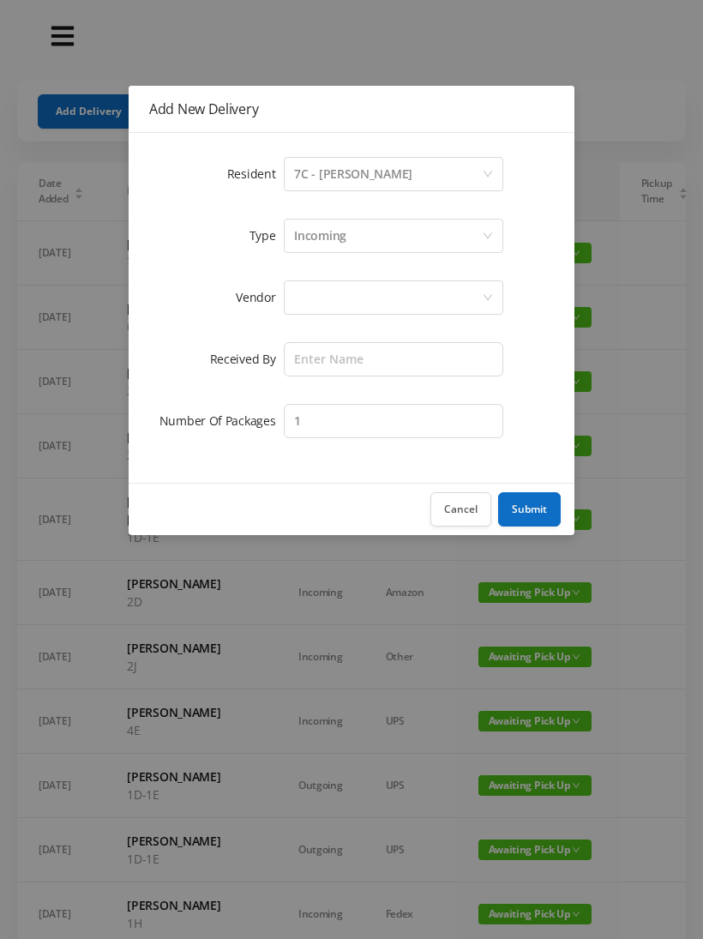
click at [288, 293] on div at bounding box center [394, 298] width 220 height 34
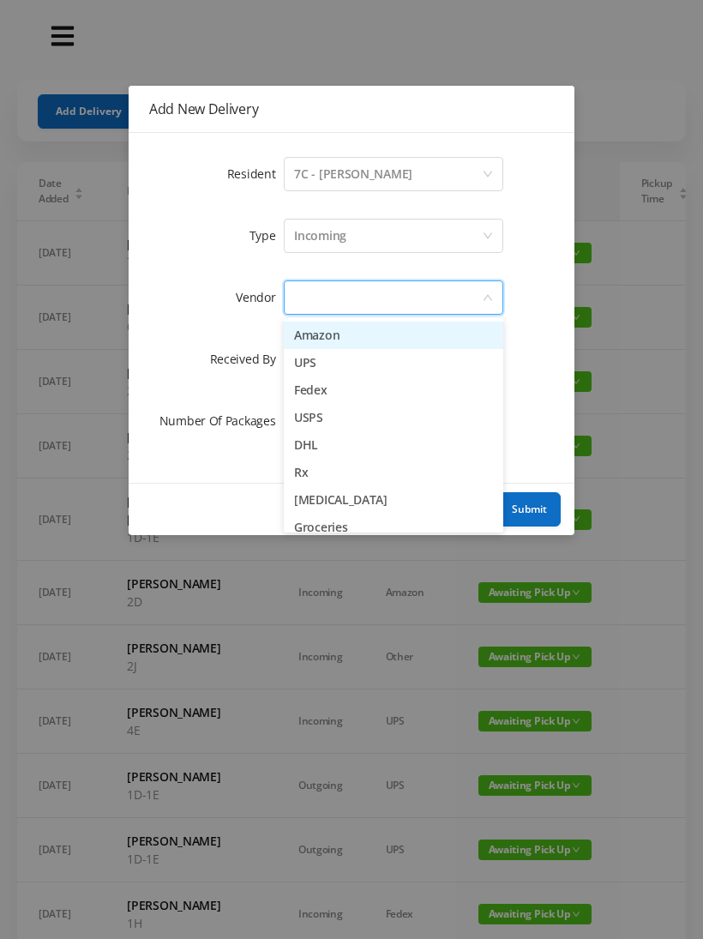
click at [296, 322] on li "Amazon" at bounding box center [394, 335] width 220 height 27
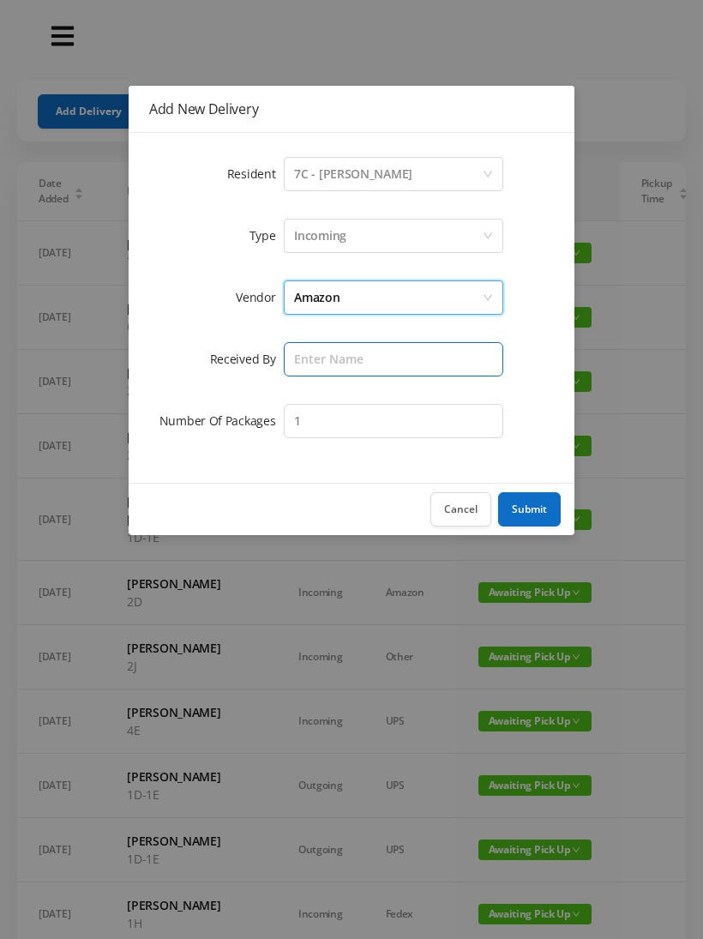
click at [296, 359] on input "text" at bounding box center [394, 359] width 220 height 34
type input "[PERSON_NAME]"
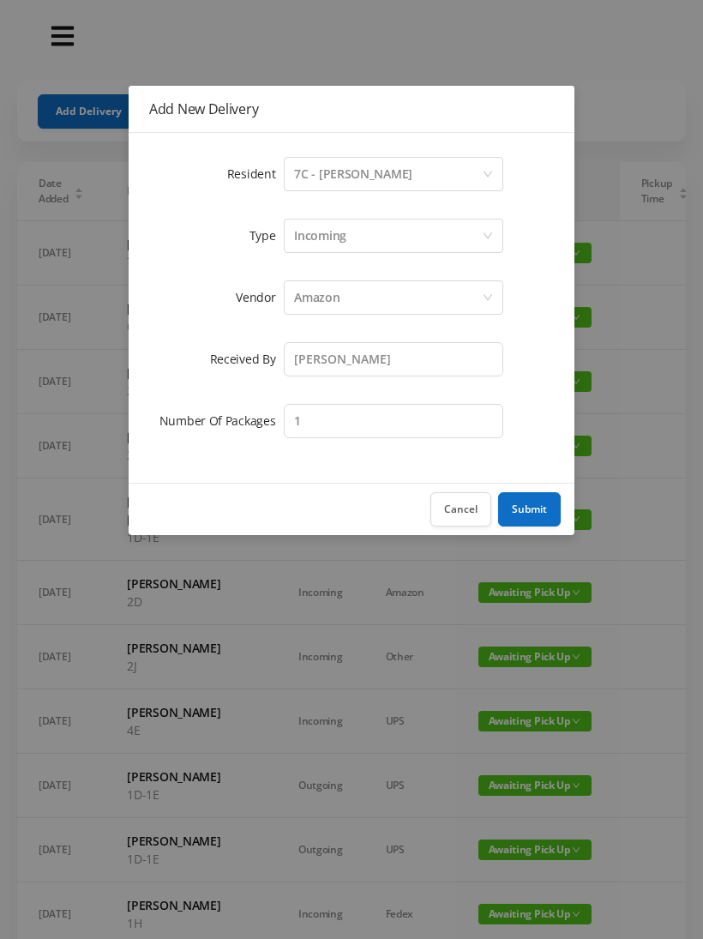
click at [531, 515] on button "Submit" at bounding box center [529, 509] width 63 height 34
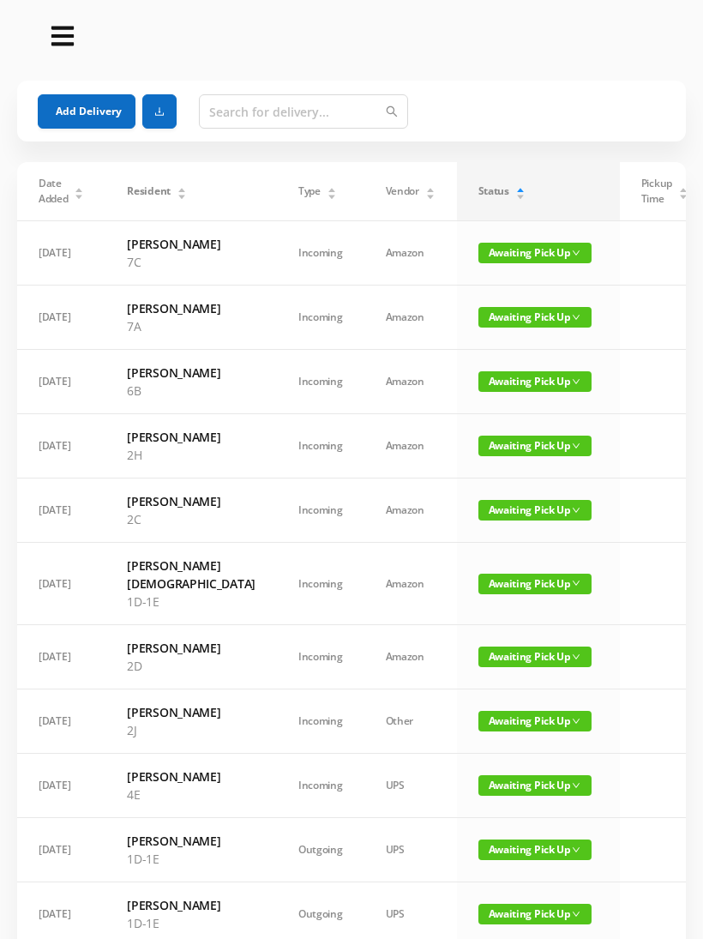
click at [70, 111] on button "Add Delivery" at bounding box center [87, 111] width 98 height 34
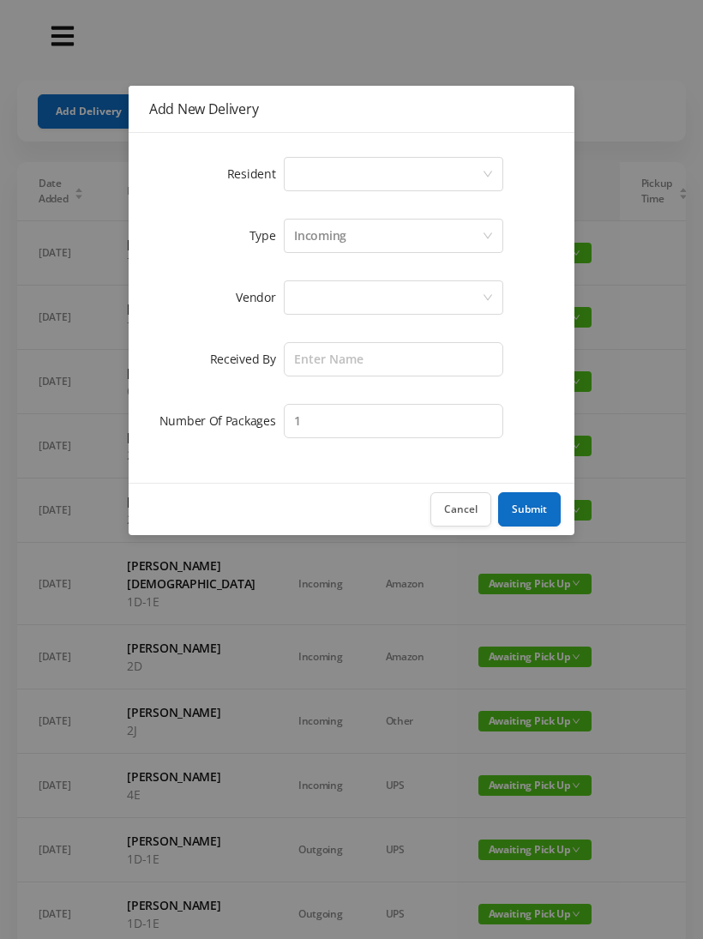
click at [287, 172] on div "Select a person" at bounding box center [394, 174] width 220 height 34
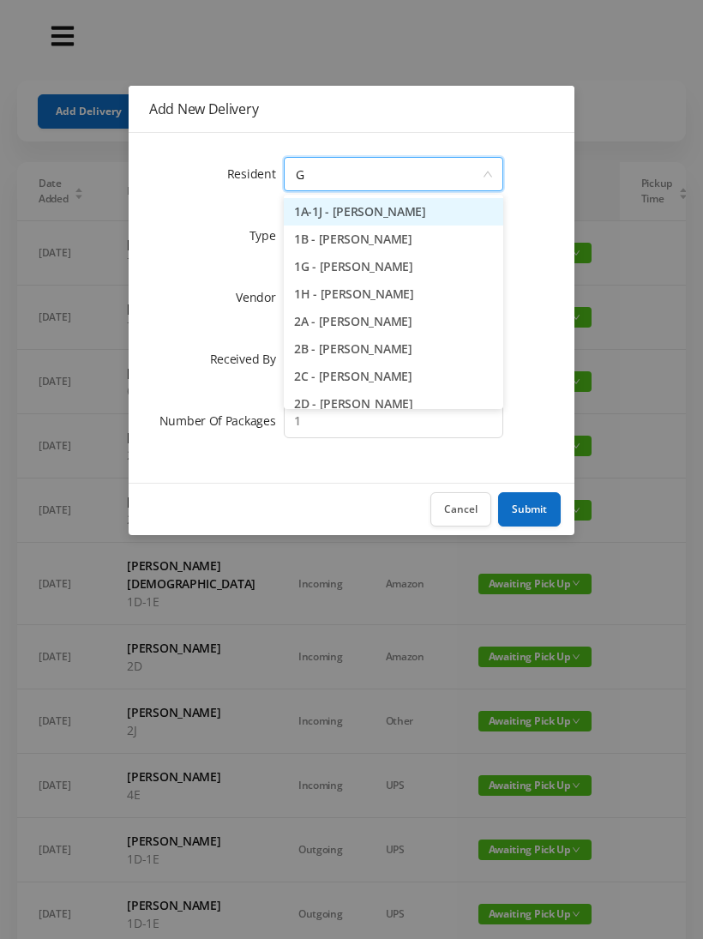
type input "Gl"
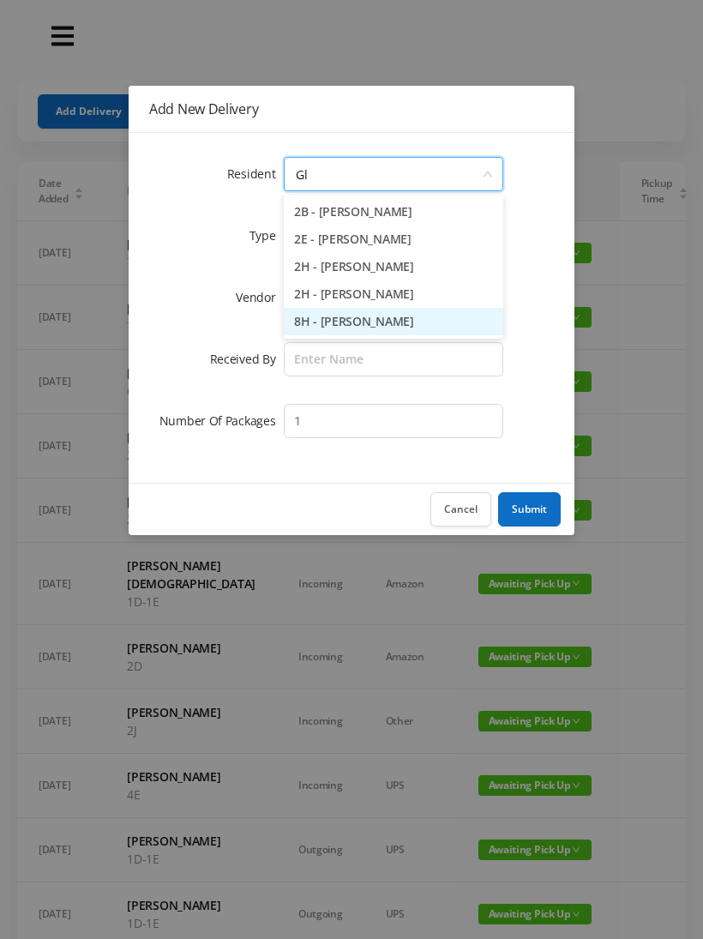
click at [329, 326] on li "8H - [PERSON_NAME]" at bounding box center [394, 321] width 220 height 27
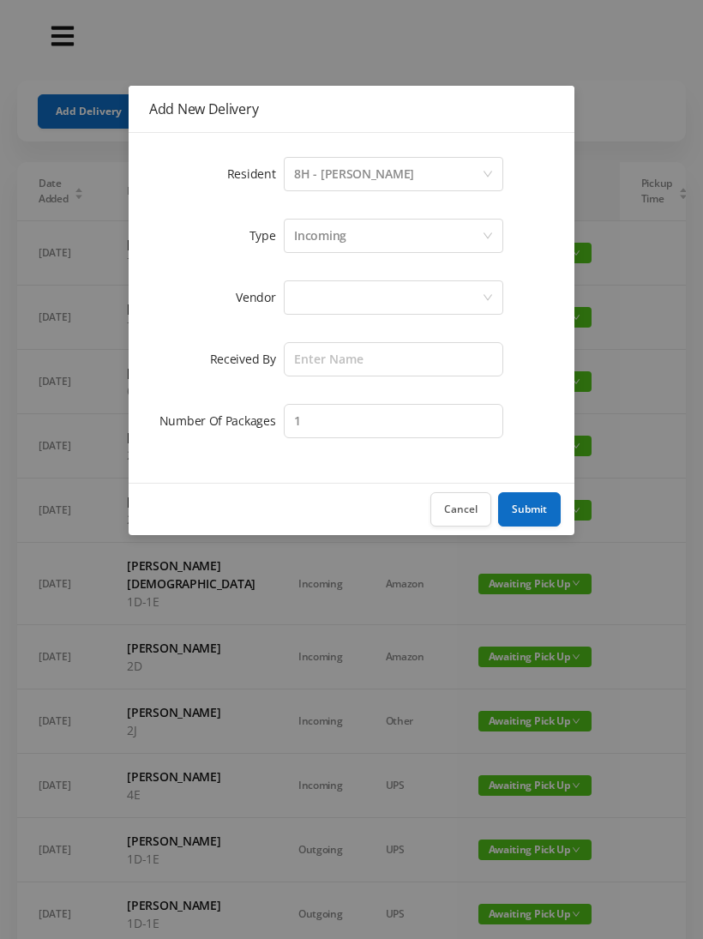
click at [283, 292] on label "Vendor" at bounding box center [260, 297] width 48 height 16
click at [305, 295] on div at bounding box center [388, 297] width 188 height 33
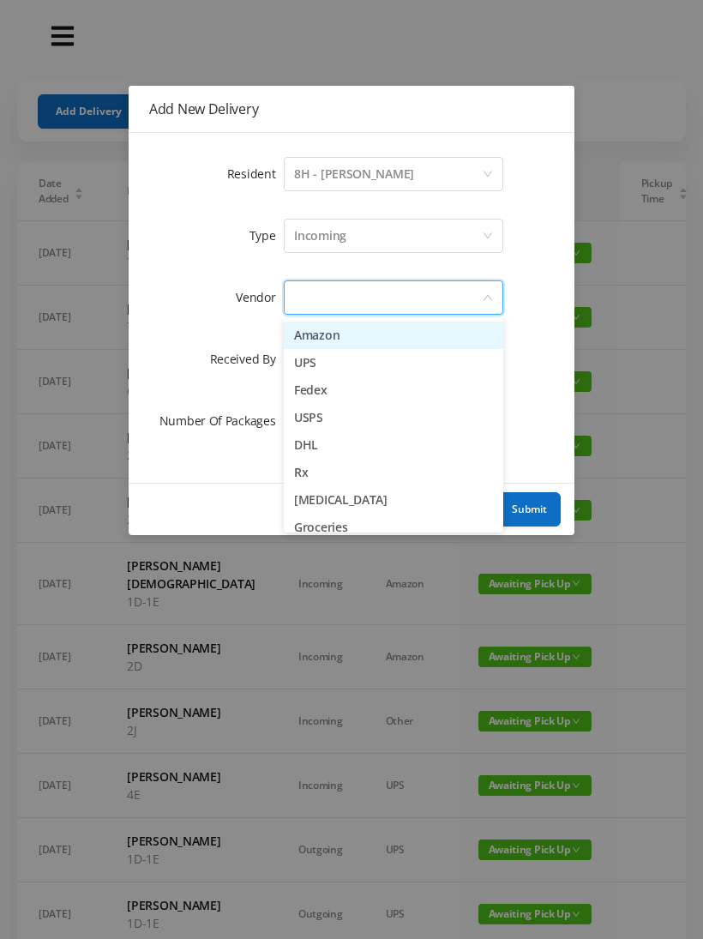
click at [305, 328] on li "Amazon" at bounding box center [394, 335] width 220 height 27
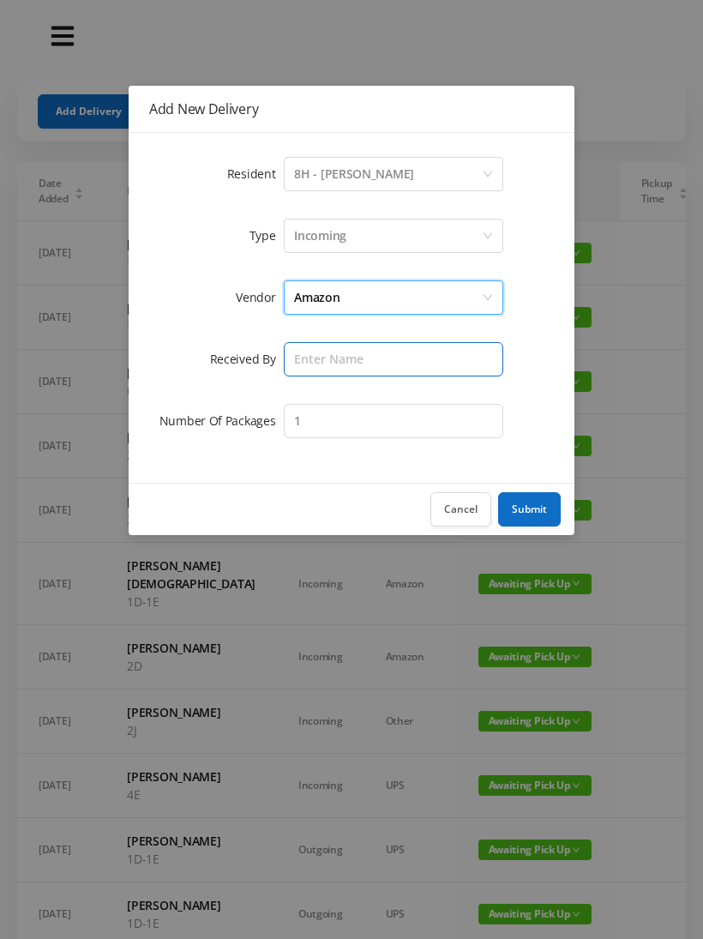
click at [288, 359] on input "text" at bounding box center [394, 359] width 220 height 34
type input "[PERSON_NAME]"
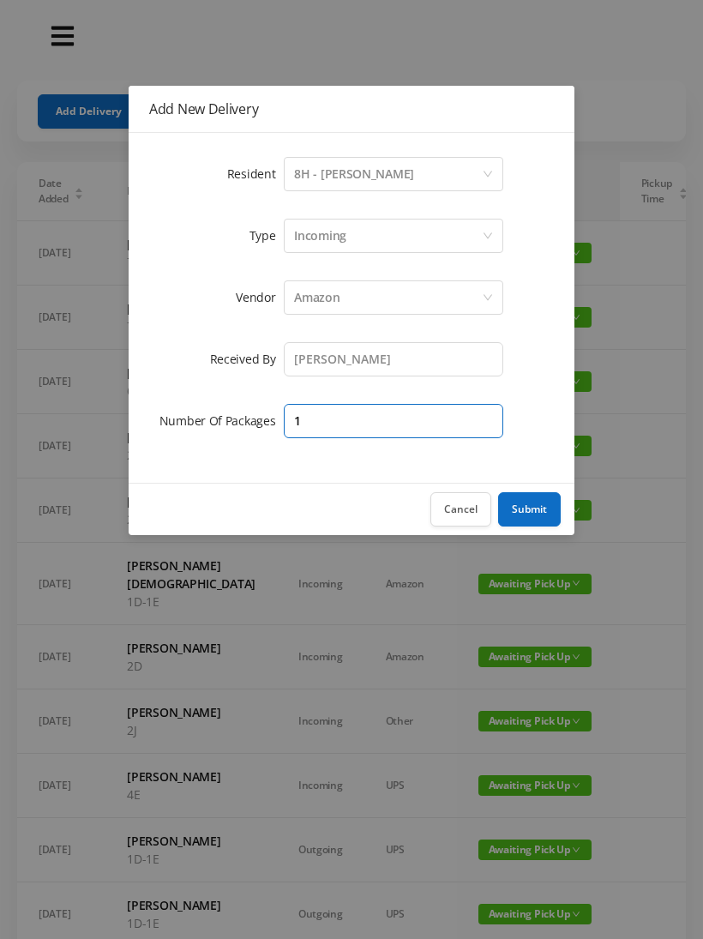
click at [323, 417] on input "1" at bounding box center [394, 421] width 220 height 34
type input "3"
click at [527, 510] on button "Submit" at bounding box center [529, 509] width 63 height 34
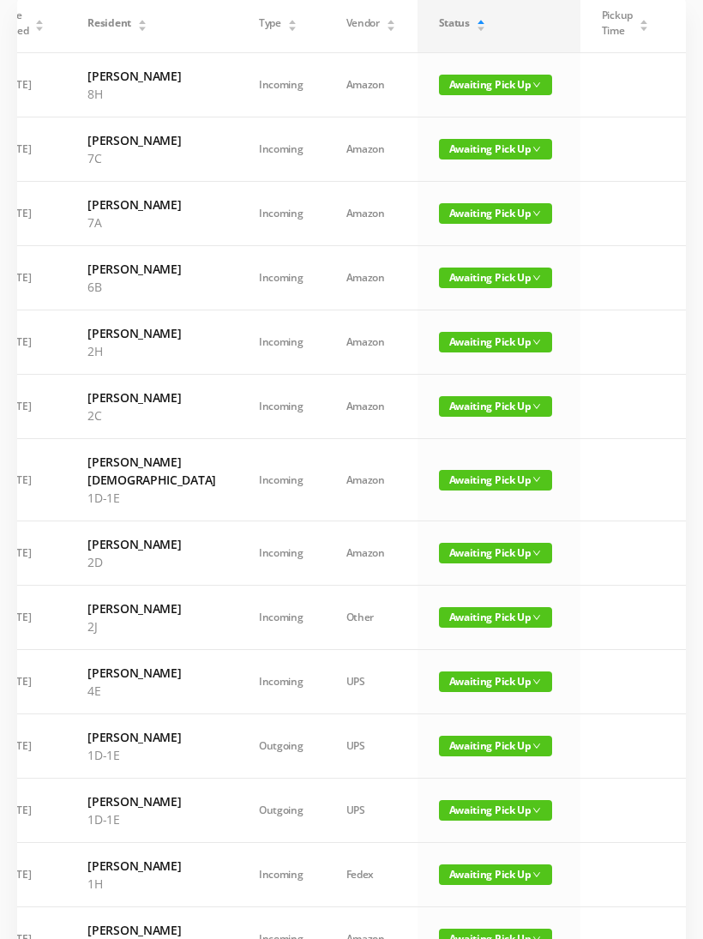
scroll to position [167, 0]
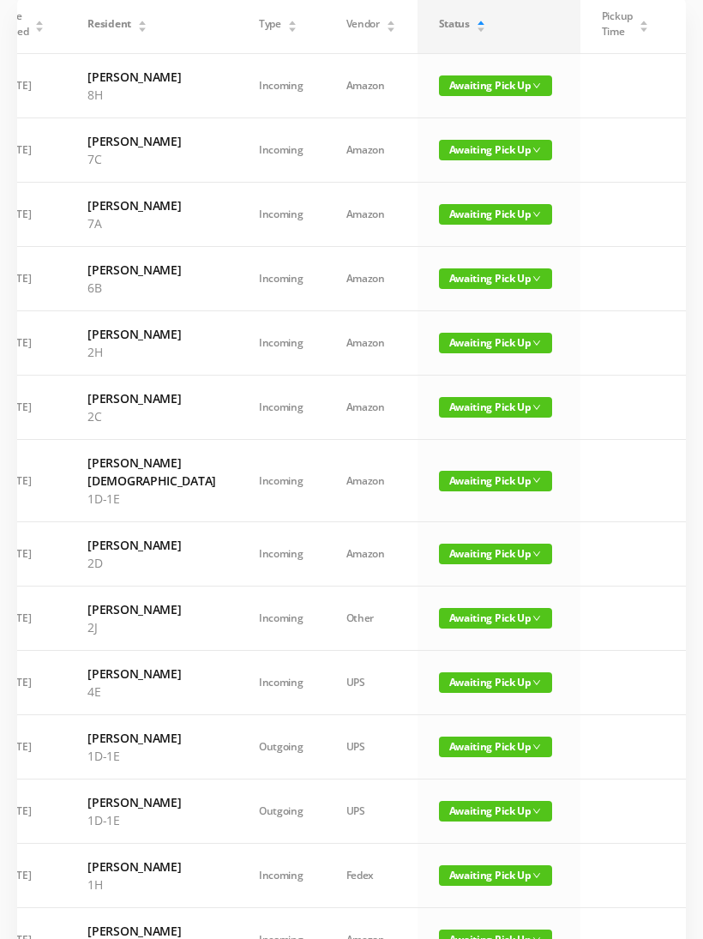
click at [439, 418] on span "Awaiting Pick Up" at bounding box center [495, 407] width 113 height 21
click at [406, 558] on link "Picked Up" at bounding box center [442, 548] width 112 height 27
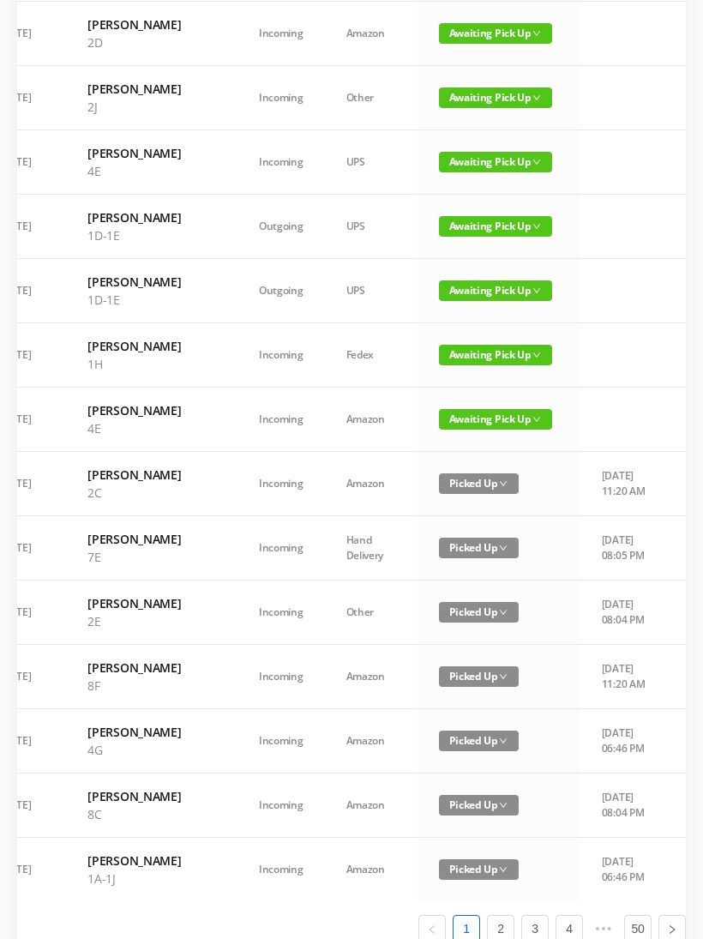
scroll to position [624, 0]
